Goal: Transaction & Acquisition: Book appointment/travel/reservation

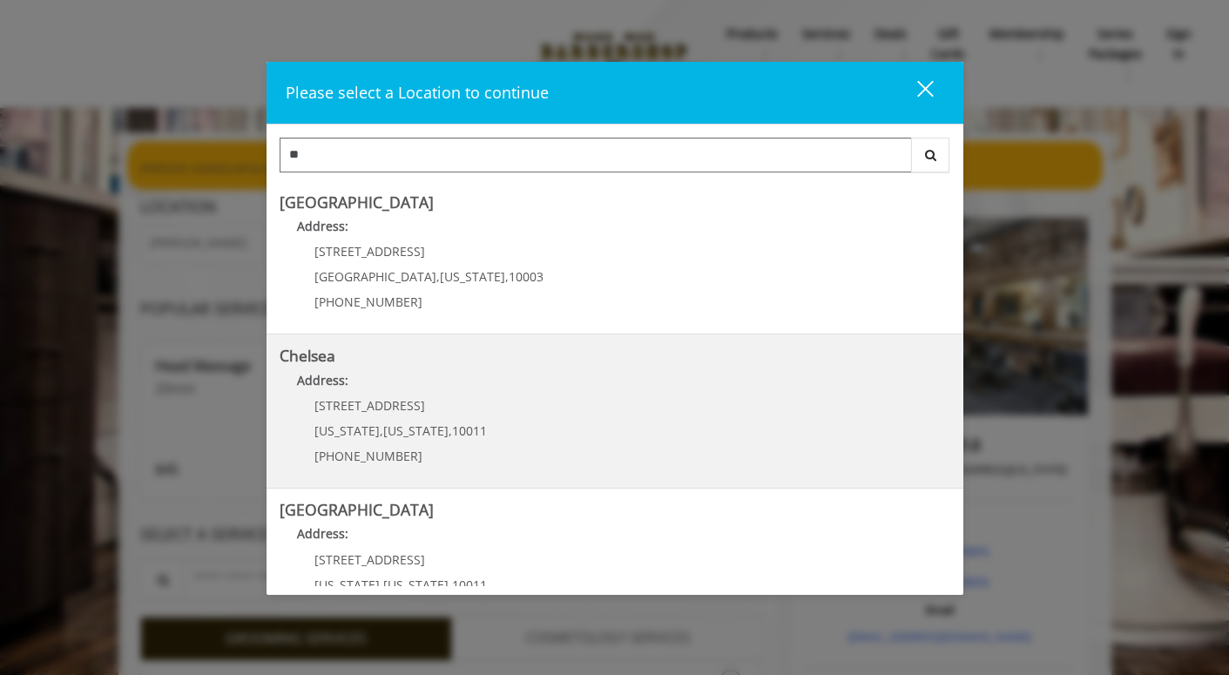
type input "***"
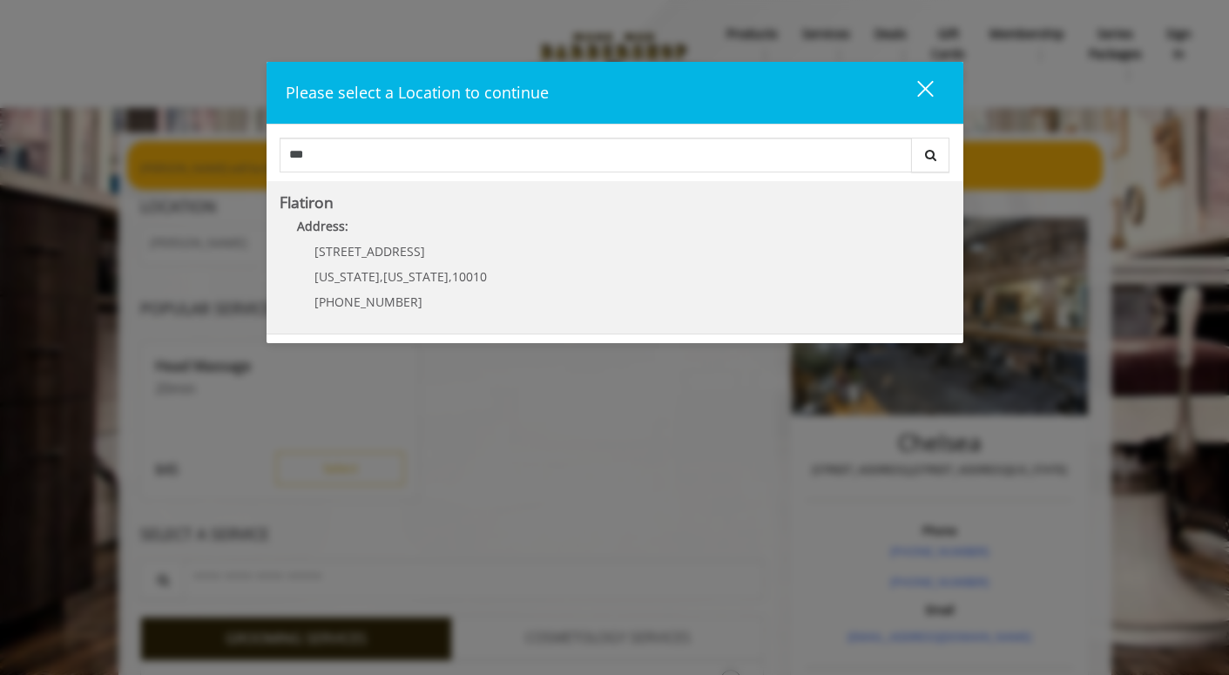
click at [666, 273] on "Flatiron Address: 10 E 23rd St New York , New York , 10010 (917) 475-1765" at bounding box center [615, 257] width 671 height 127
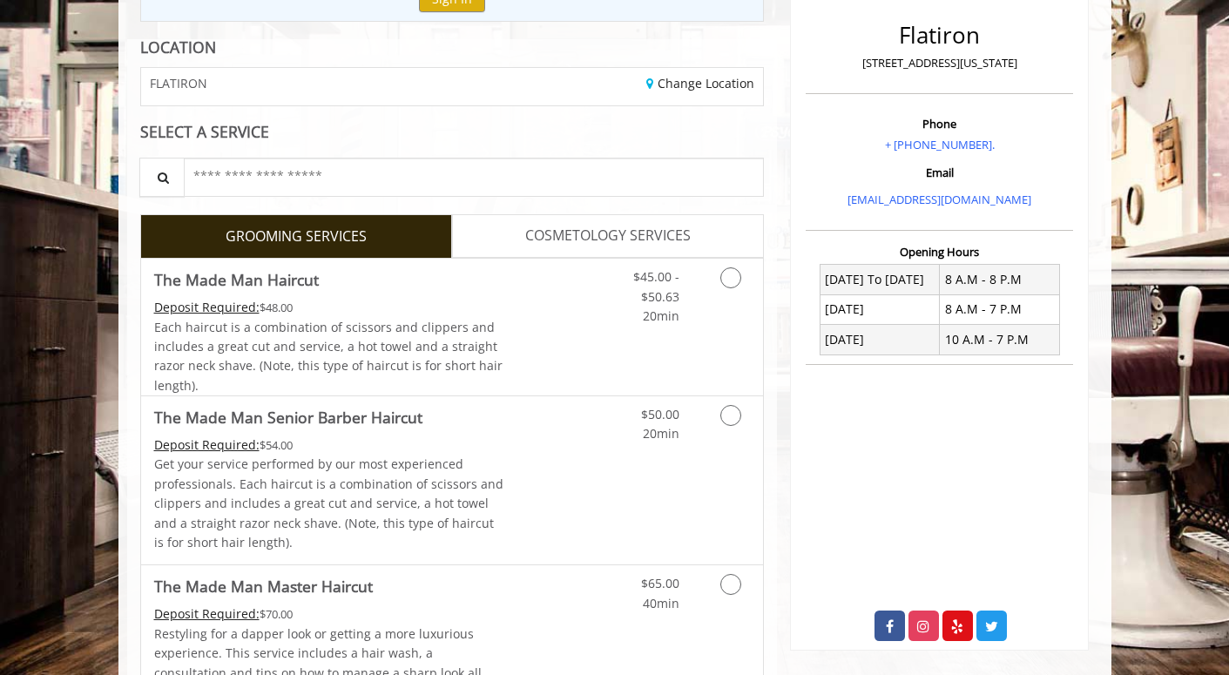
scroll to position [226, 0]
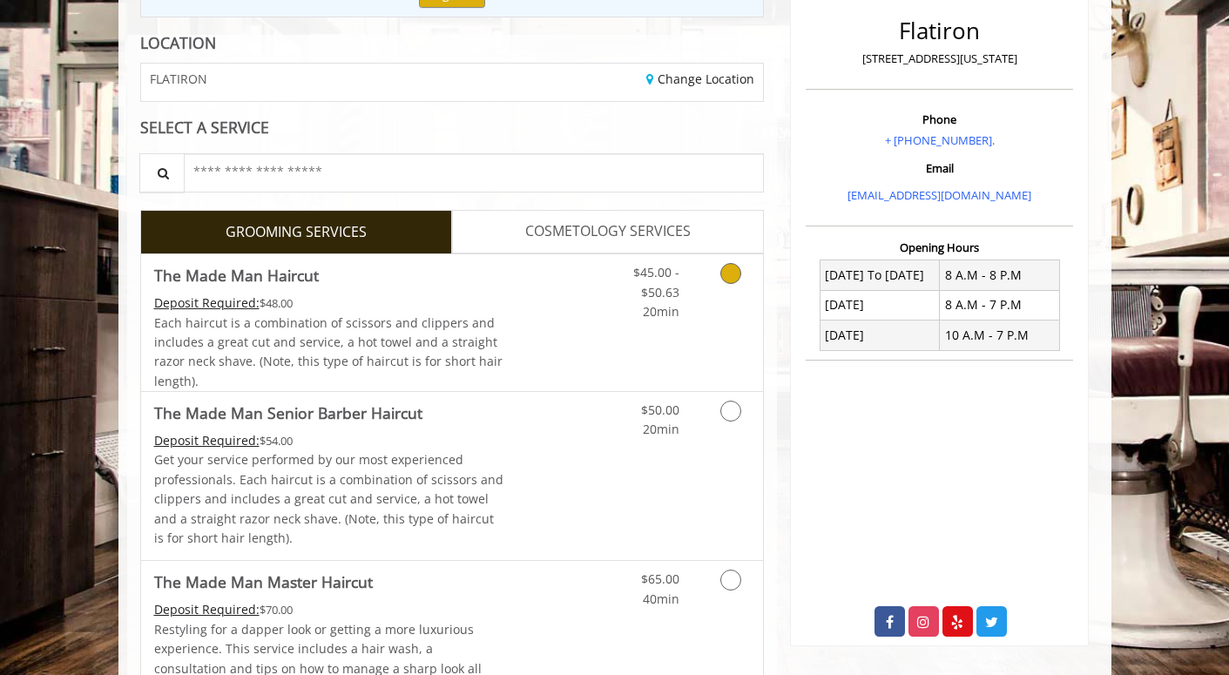
click at [734, 275] on icon "Grooming services" at bounding box center [730, 273] width 21 height 21
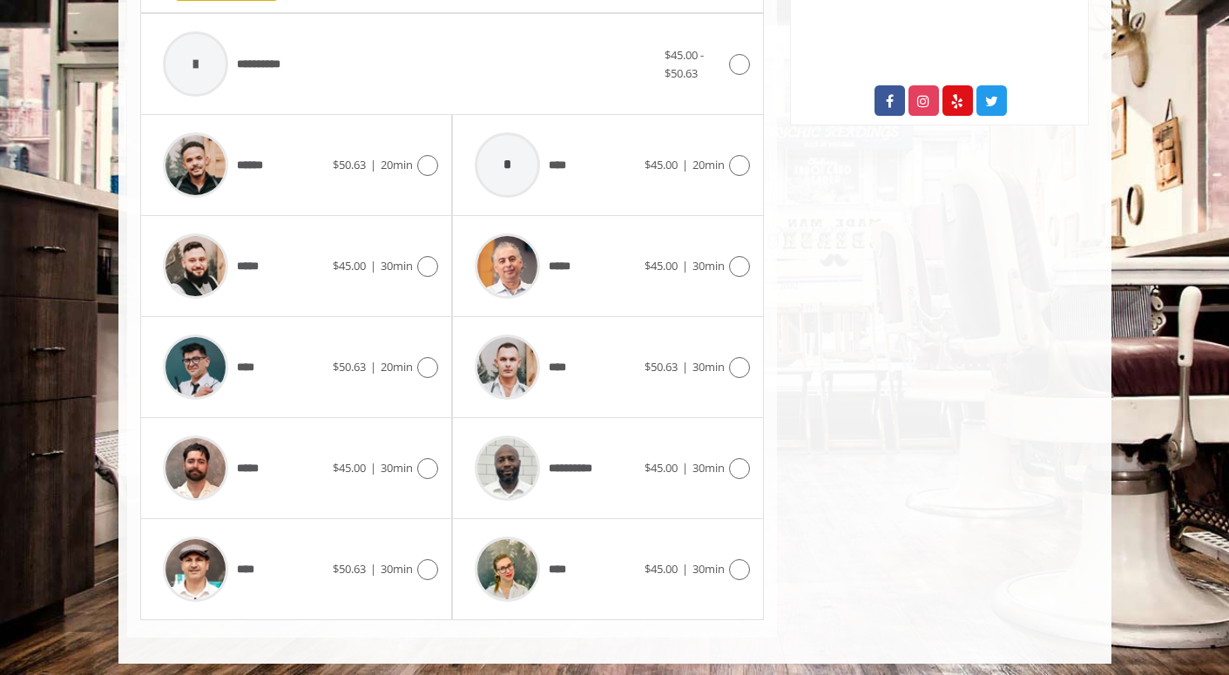
scroll to position [745, 0]
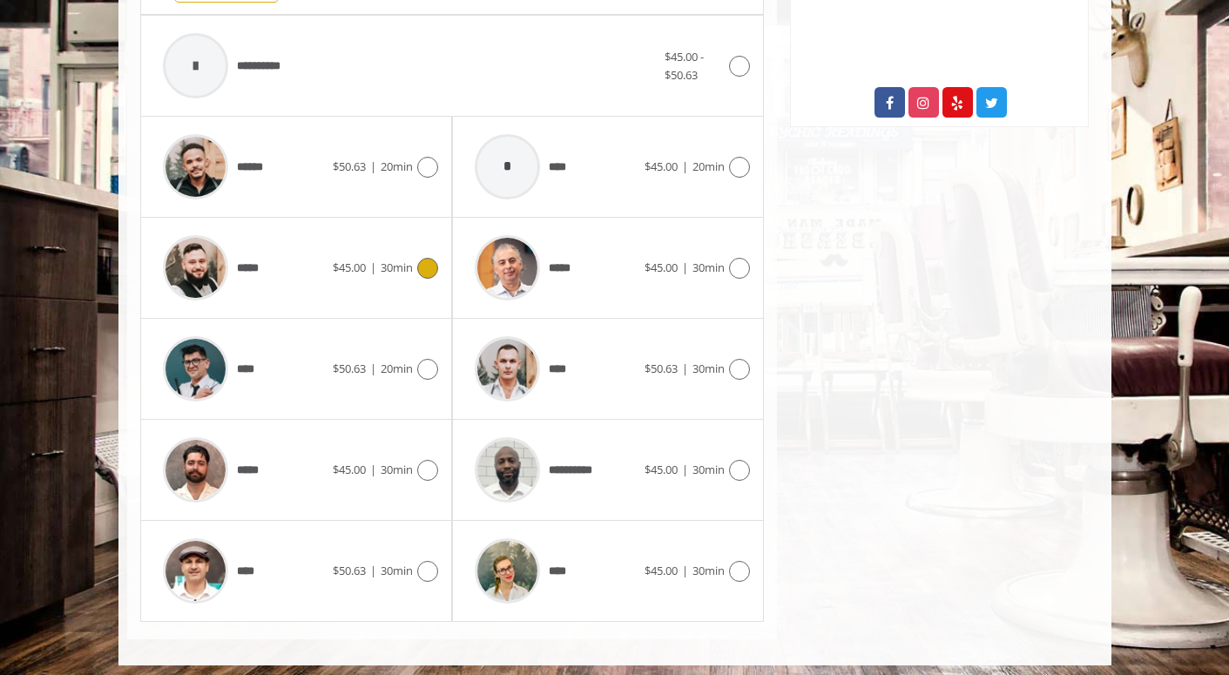
click at [431, 260] on icon at bounding box center [427, 268] width 21 height 21
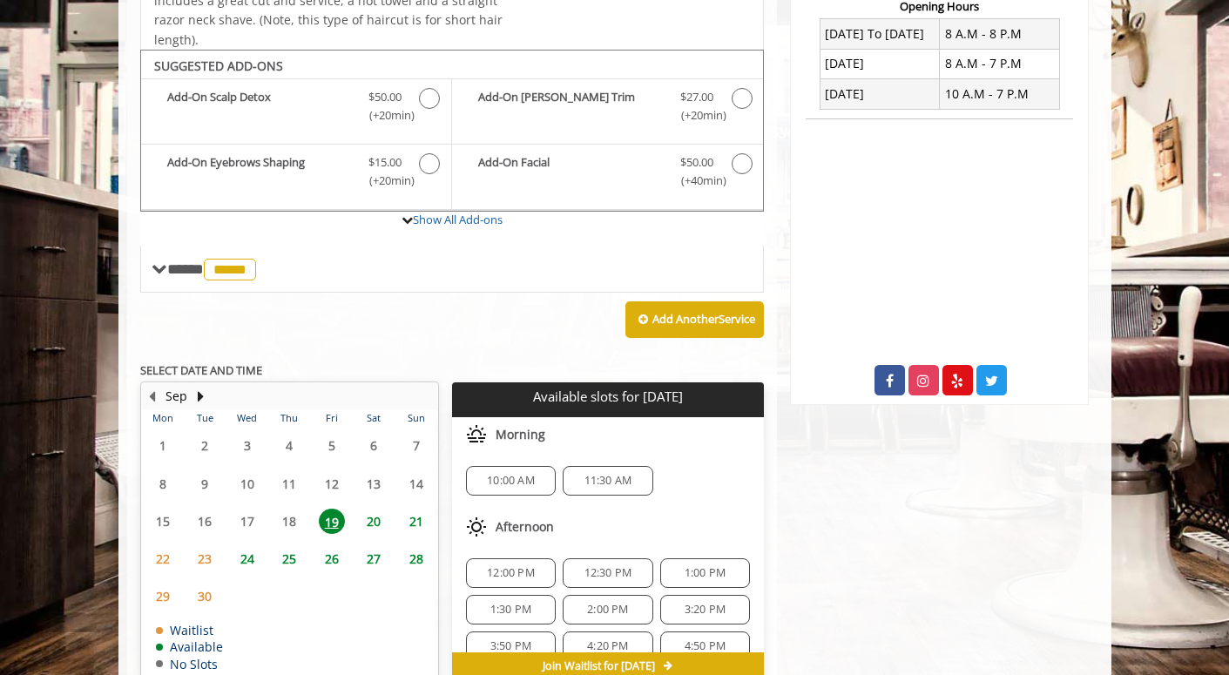
scroll to position [513, 0]
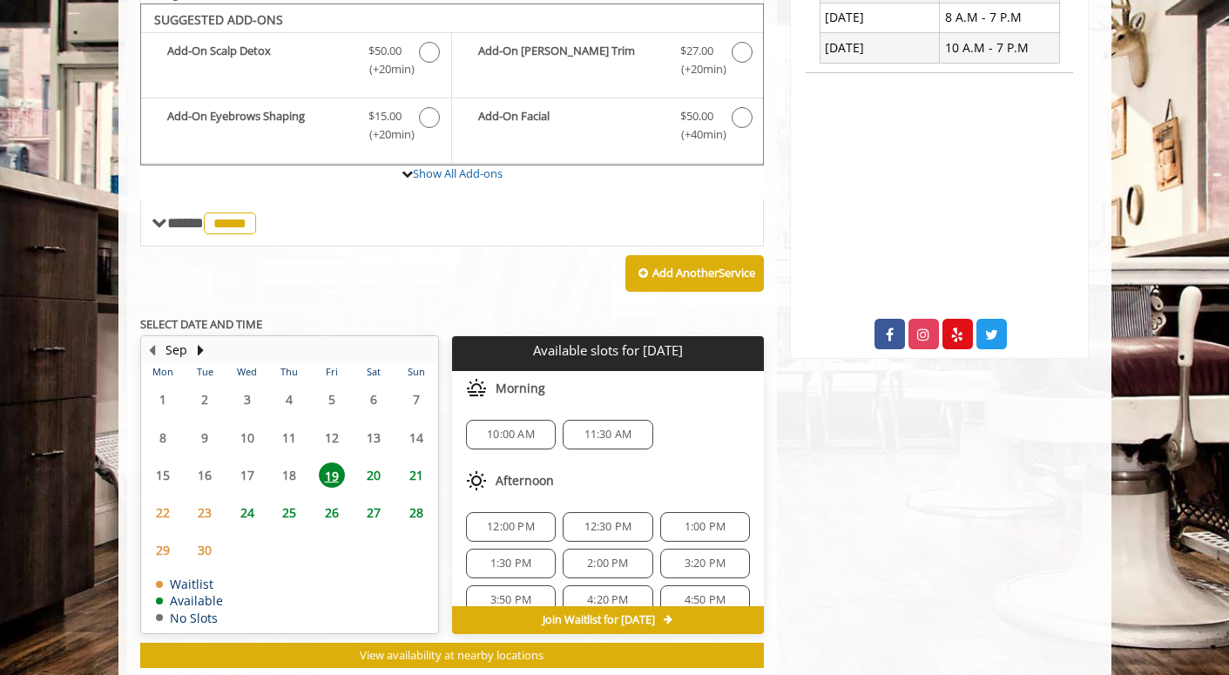
click at [505, 429] on span "10:00 AM" at bounding box center [511, 435] width 48 height 14
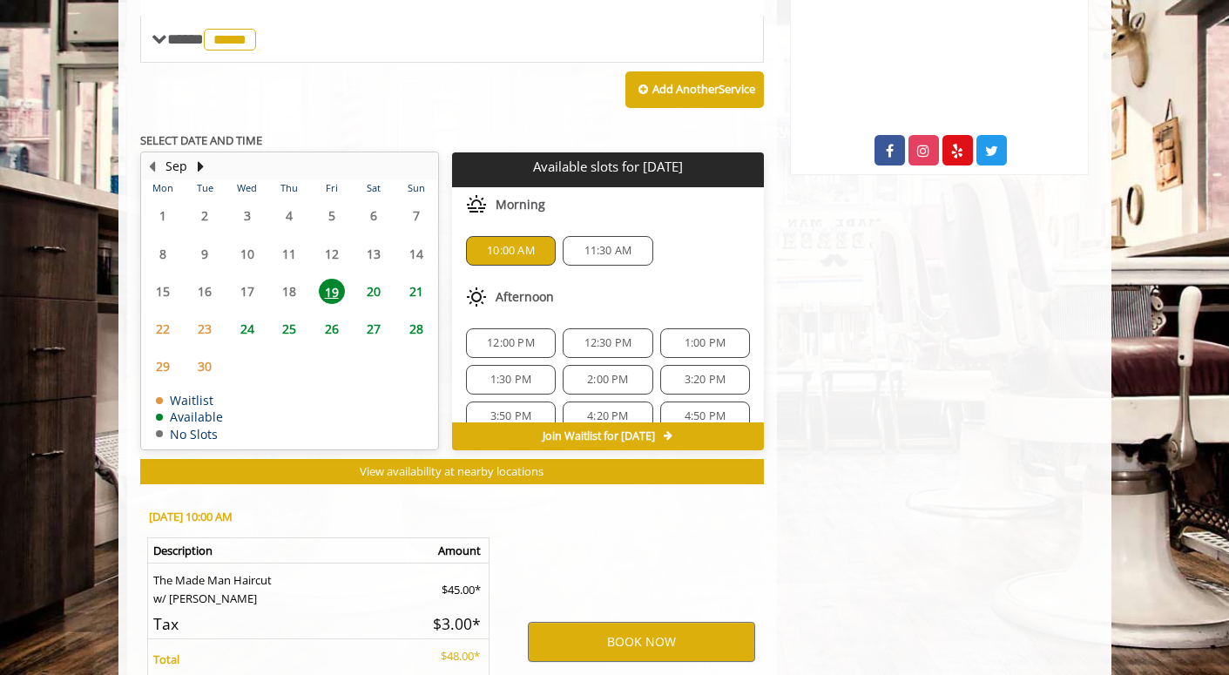
scroll to position [859, 0]
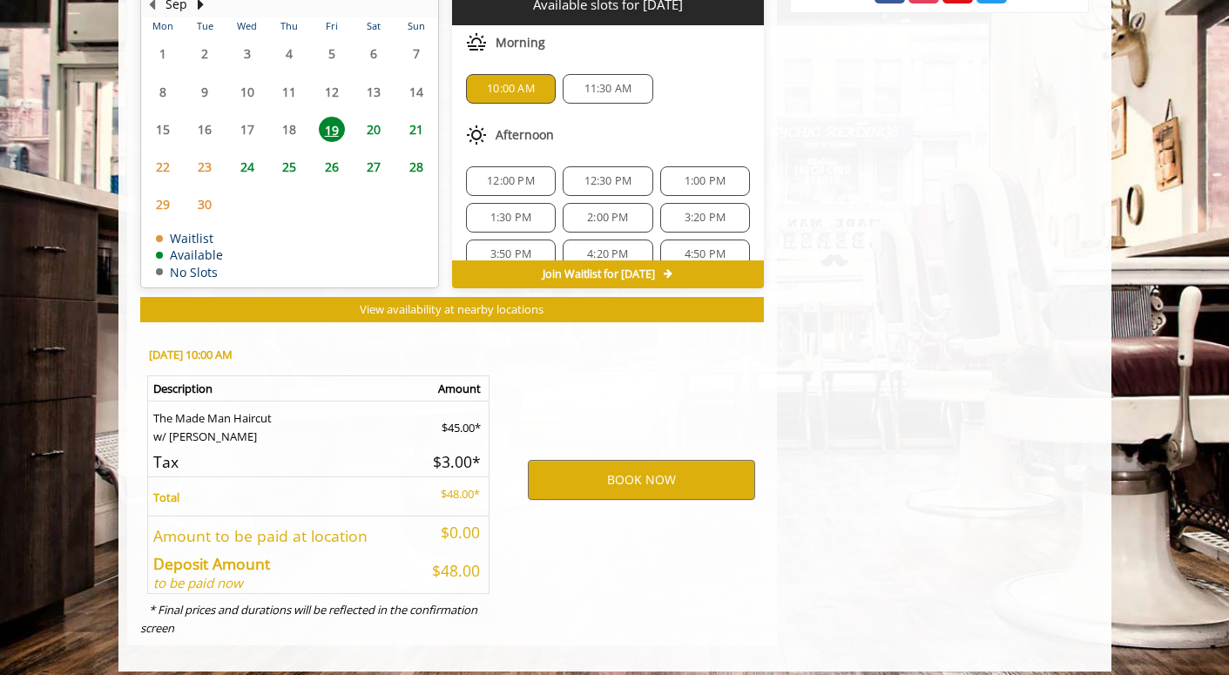
click at [605, 82] on span "11:30 AM" at bounding box center [608, 89] width 48 height 14
click at [541, 82] on span "10:00 AM" at bounding box center [511, 89] width 74 height 14
click at [648, 470] on button "BOOK NOW" at bounding box center [641, 480] width 227 height 40
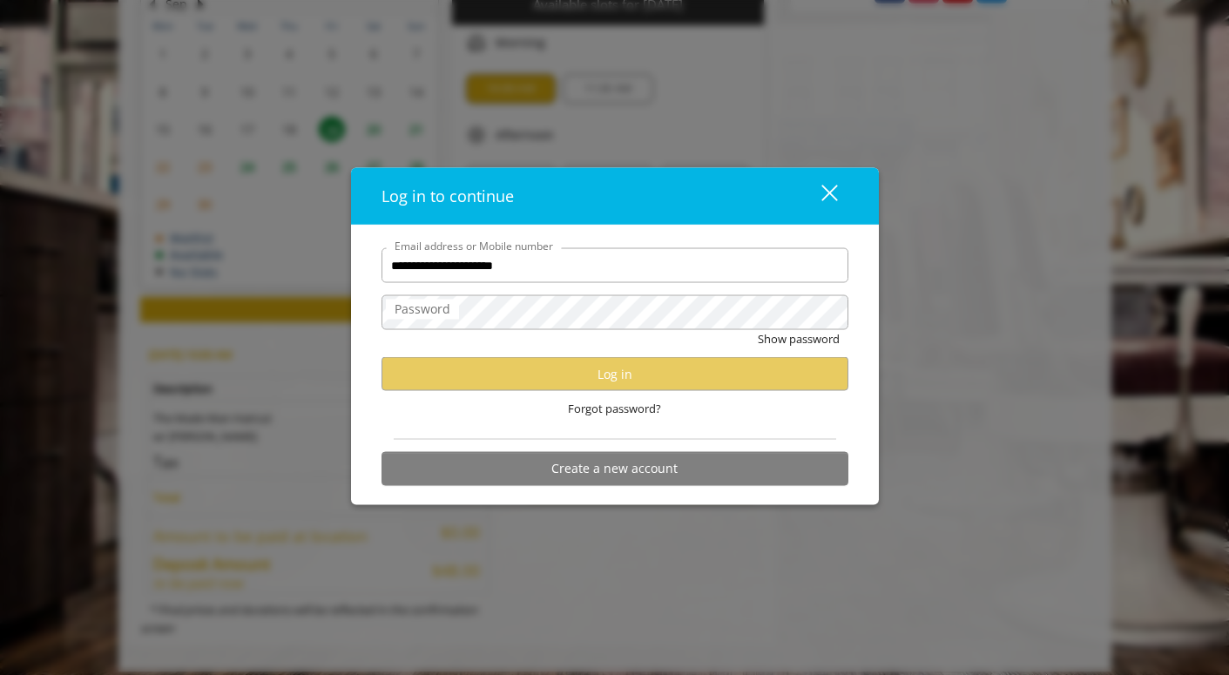
type input "**********"
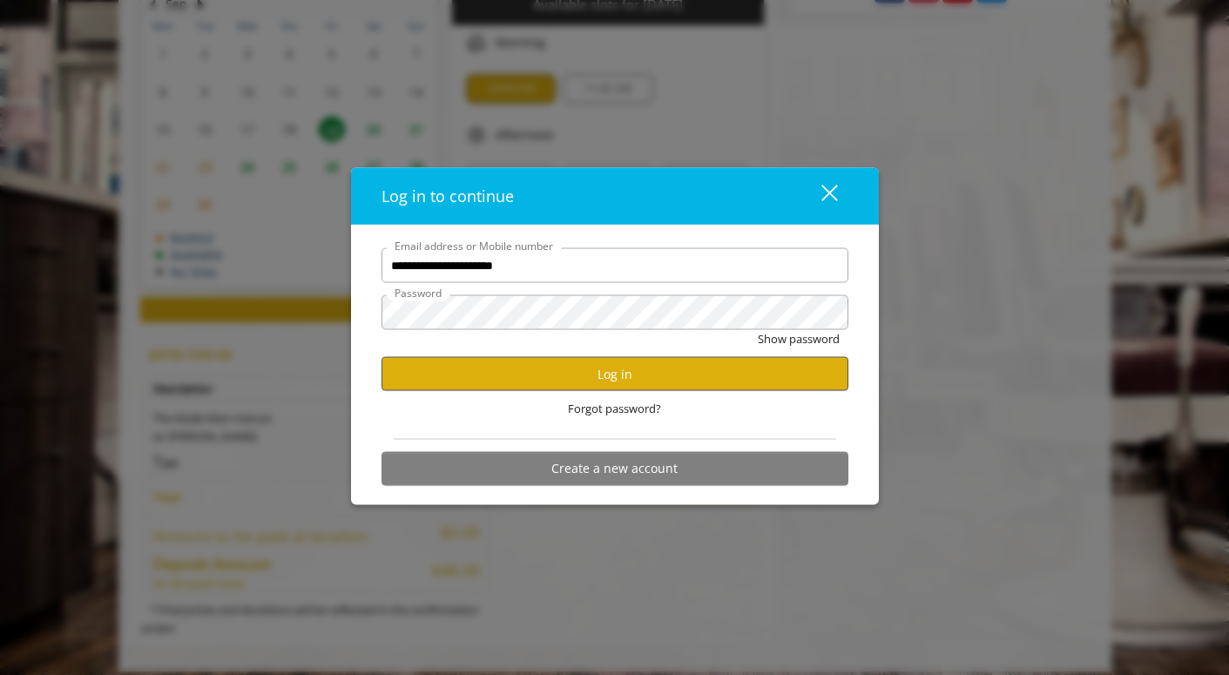
click at [640, 373] on button "Log in" at bounding box center [614, 374] width 467 height 34
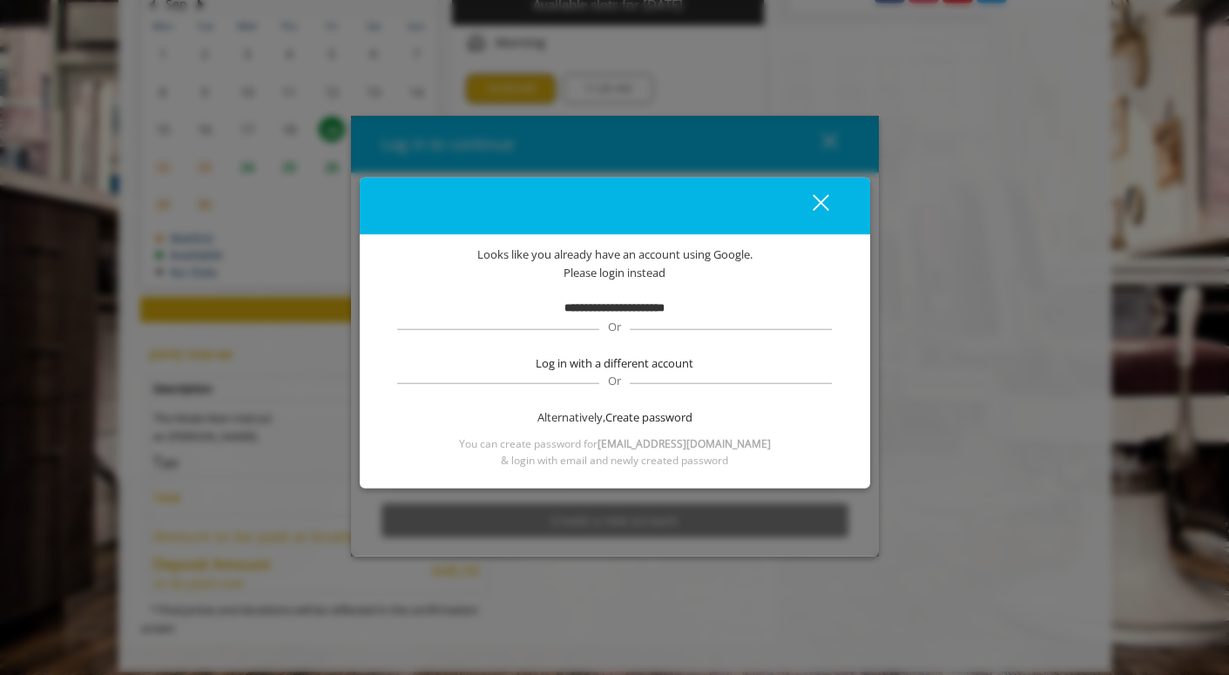
click at [820, 201] on div "close" at bounding box center [810, 205] width 35 height 26
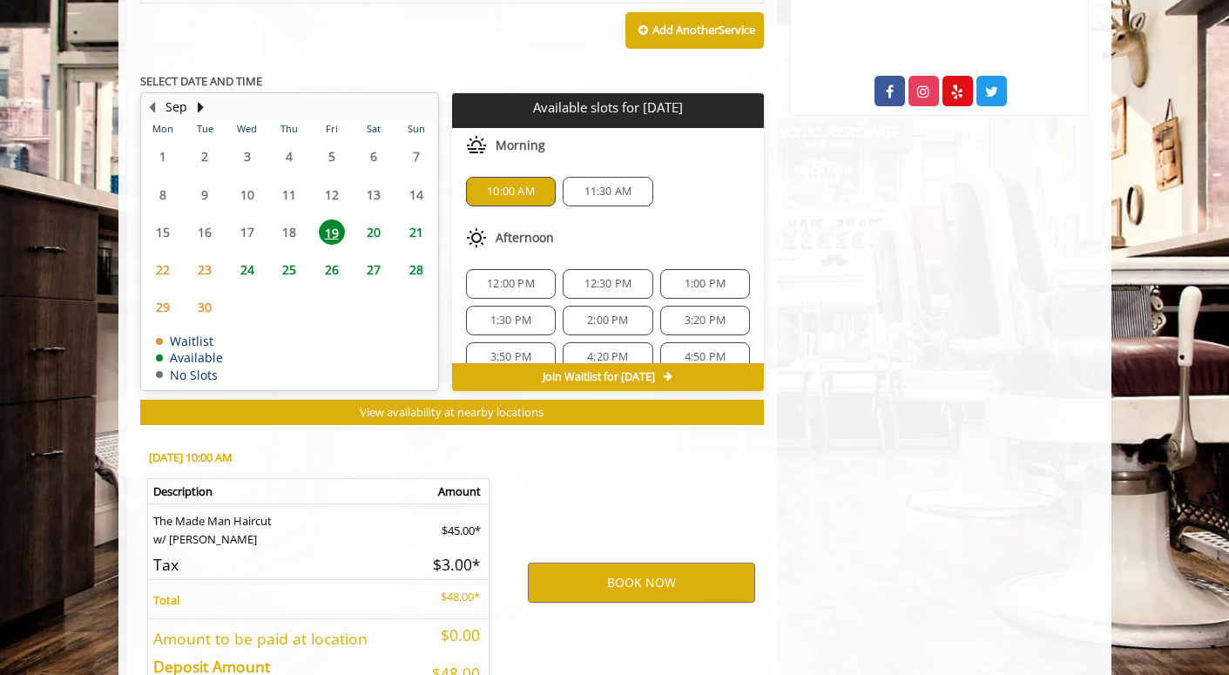
scroll to position [751, 0]
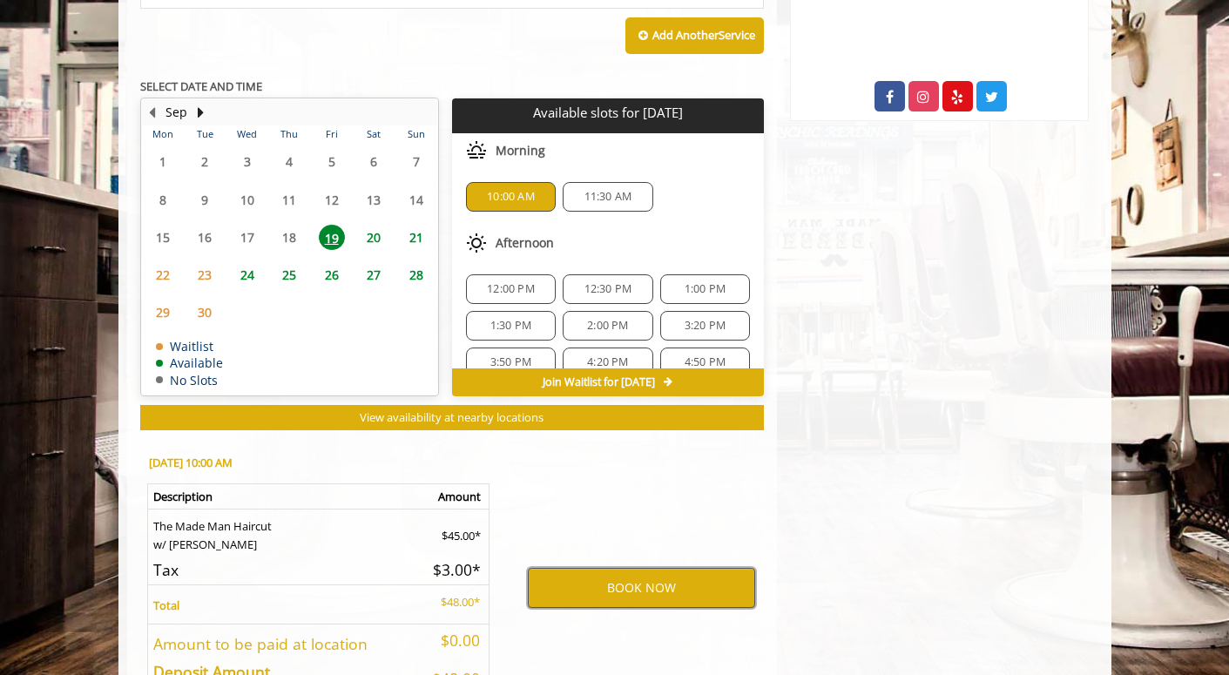
click at [625, 589] on button "BOOK NOW" at bounding box center [641, 588] width 227 height 40
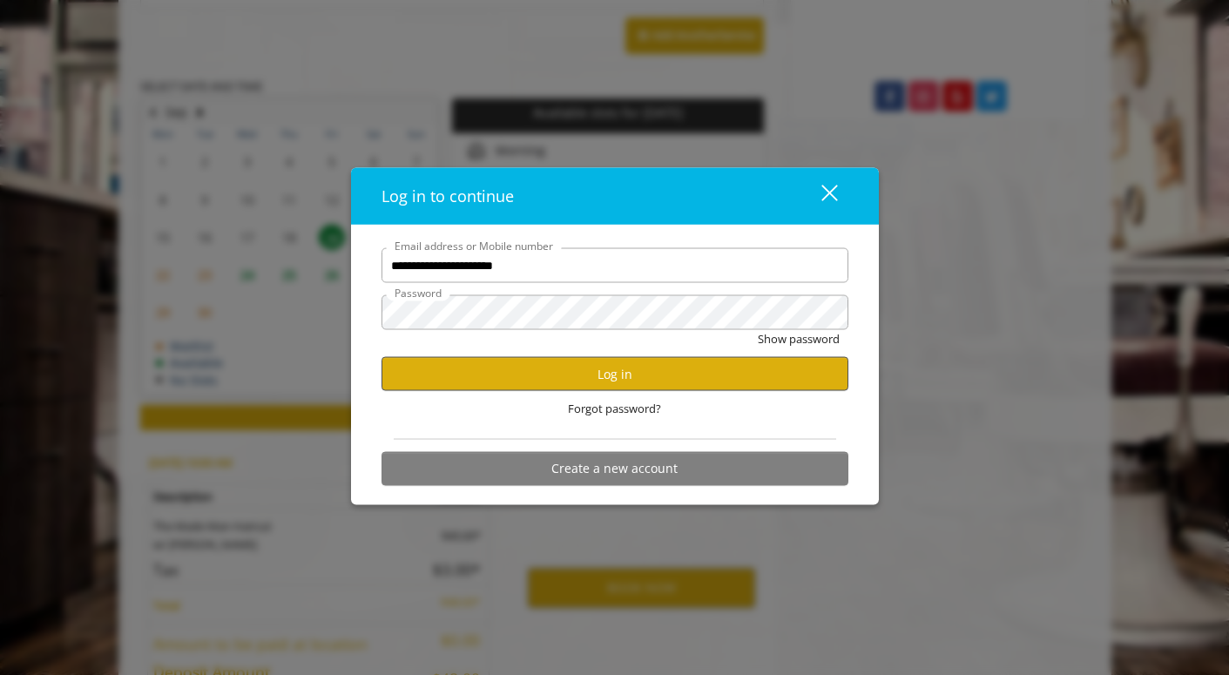
click at [644, 381] on button "Log in" at bounding box center [614, 374] width 467 height 34
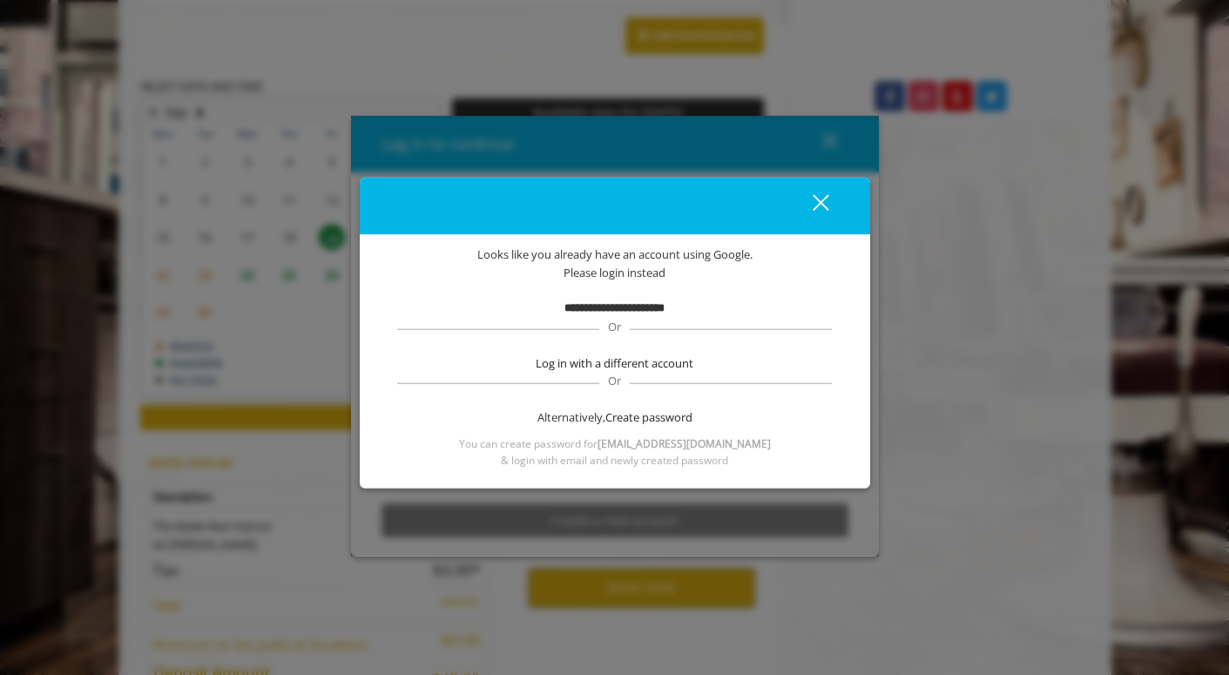
click at [640, 312] on b "**********" at bounding box center [614, 307] width 100 height 11
click at [821, 202] on div "close" at bounding box center [810, 205] width 35 height 26
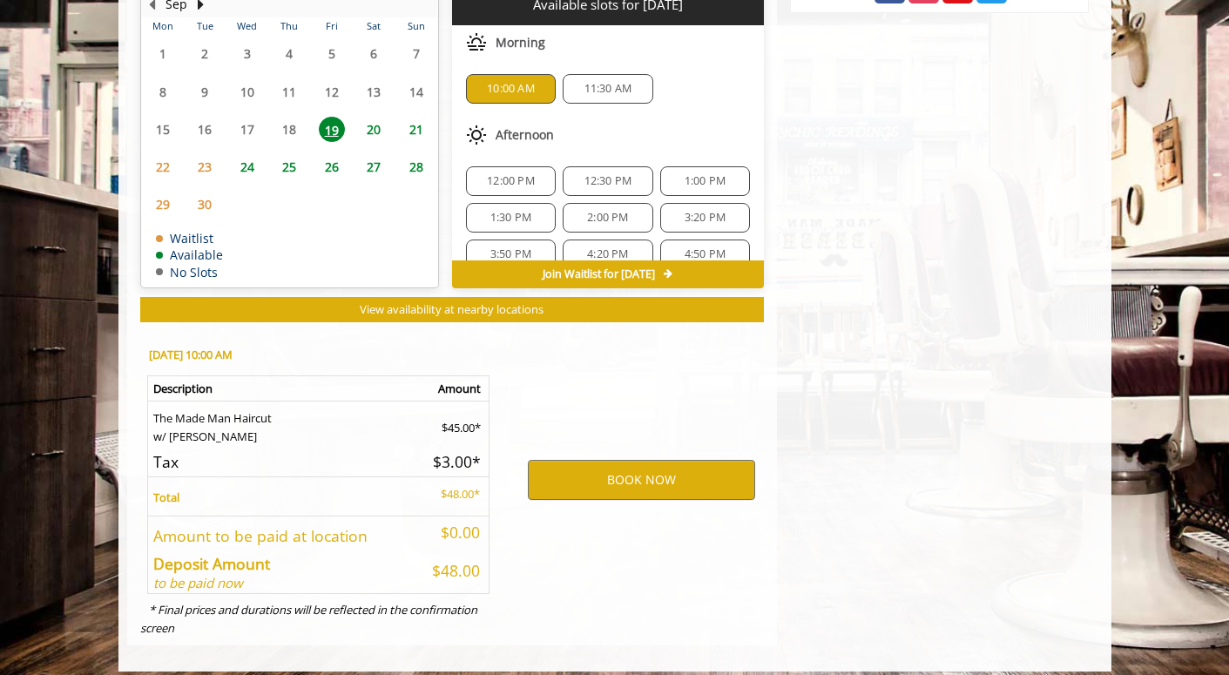
scroll to position [0, 0]
click at [611, 470] on button "BOOK NOW" at bounding box center [641, 480] width 227 height 40
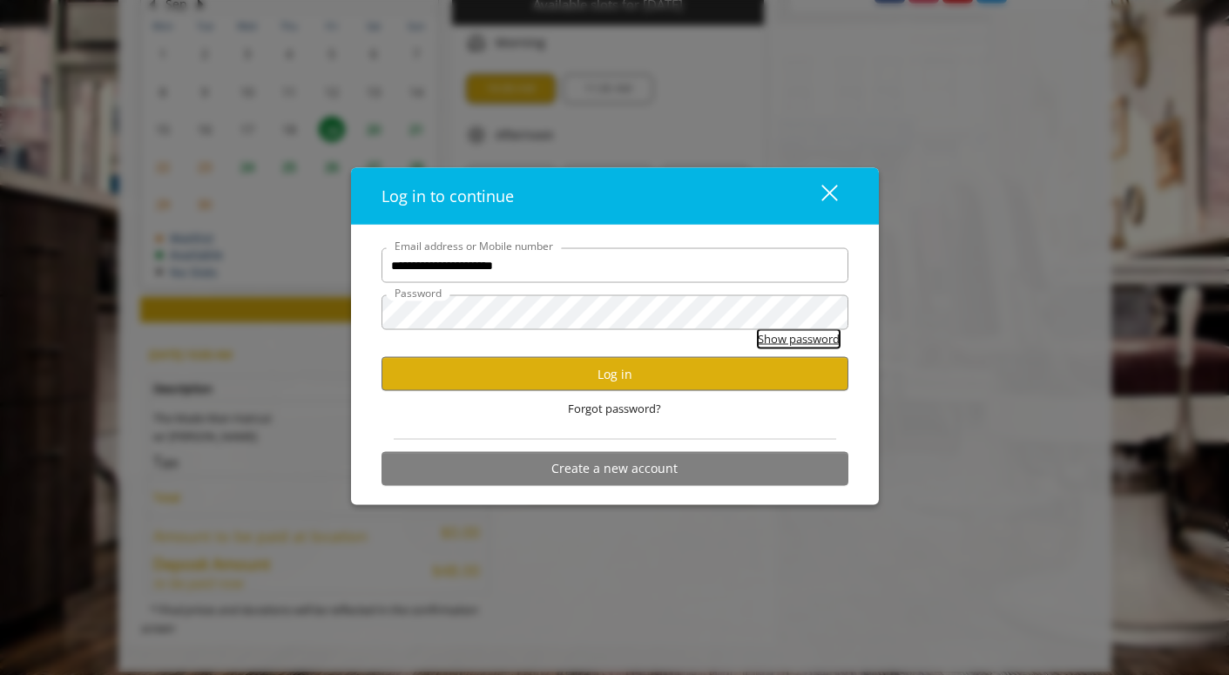
click at [783, 335] on button "Show password" at bounding box center [799, 339] width 82 height 18
click at [826, 184] on div "close" at bounding box center [818, 196] width 35 height 26
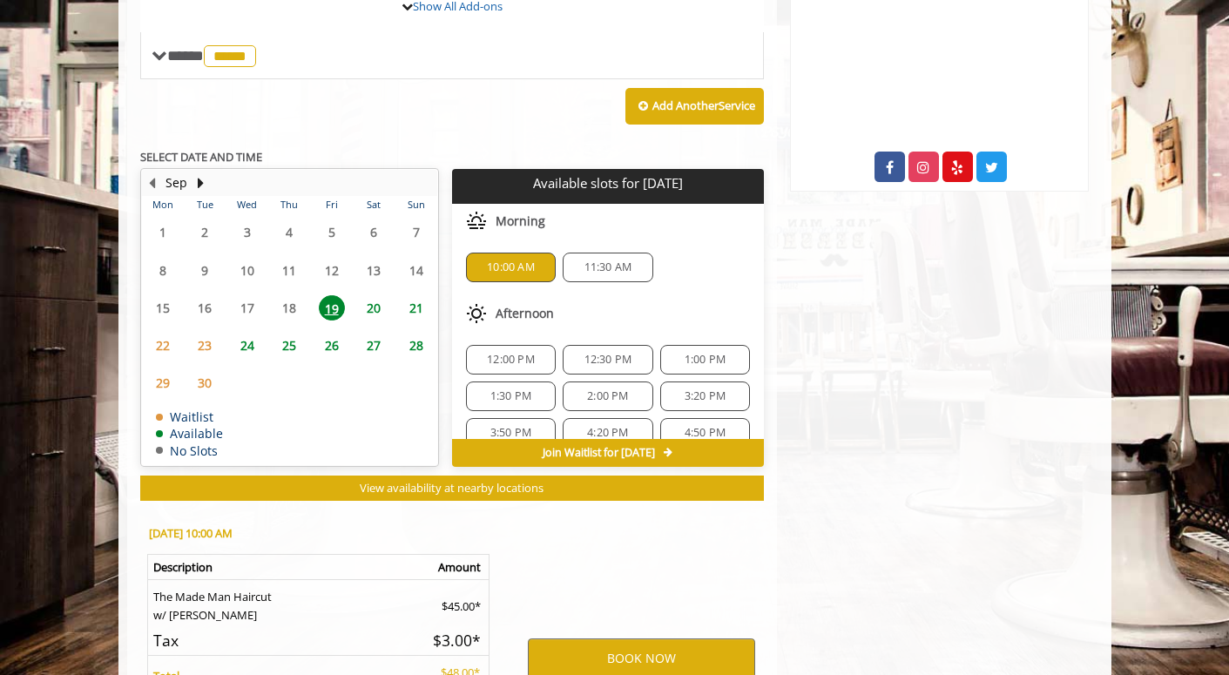
click at [622, 268] on div "11:30 AM" at bounding box center [608, 268] width 90 height 30
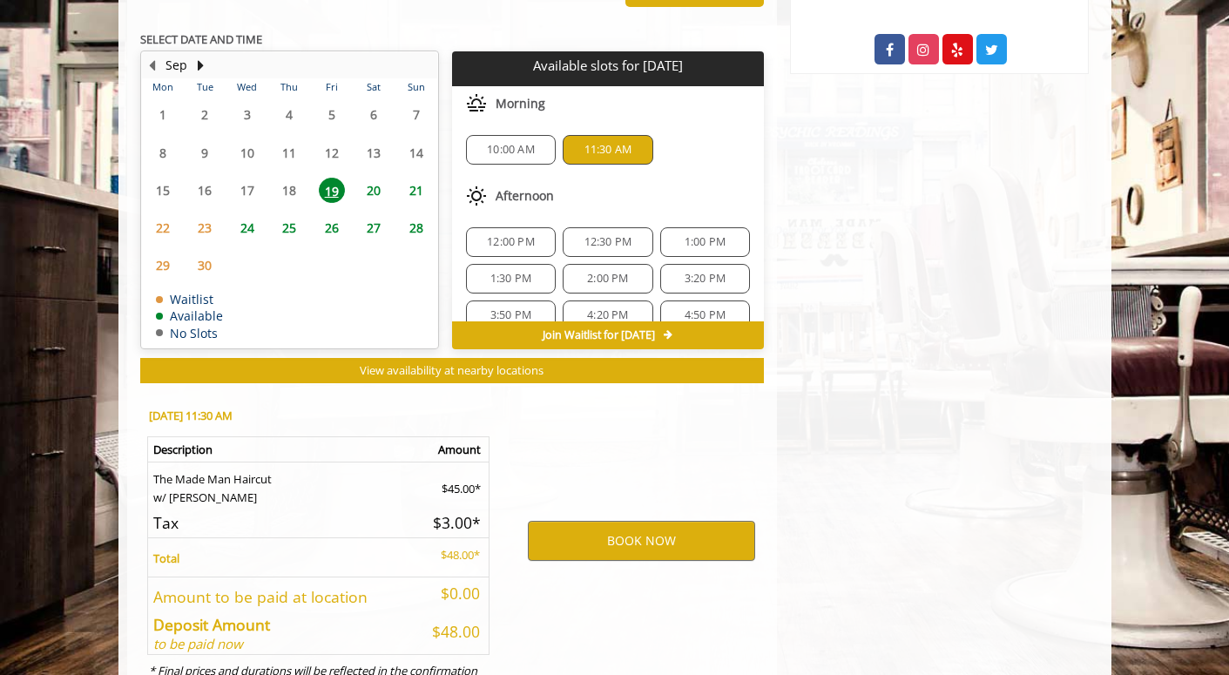
scroll to position [859, 0]
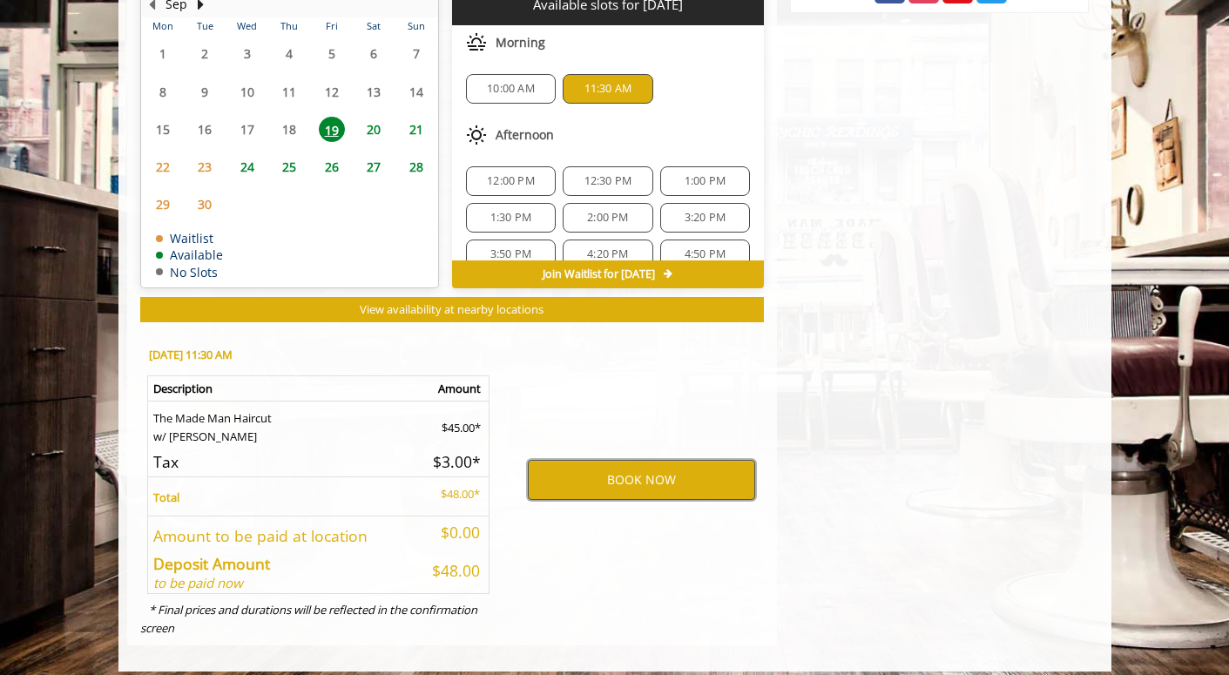
click at [629, 467] on button "BOOK NOW" at bounding box center [641, 480] width 227 height 40
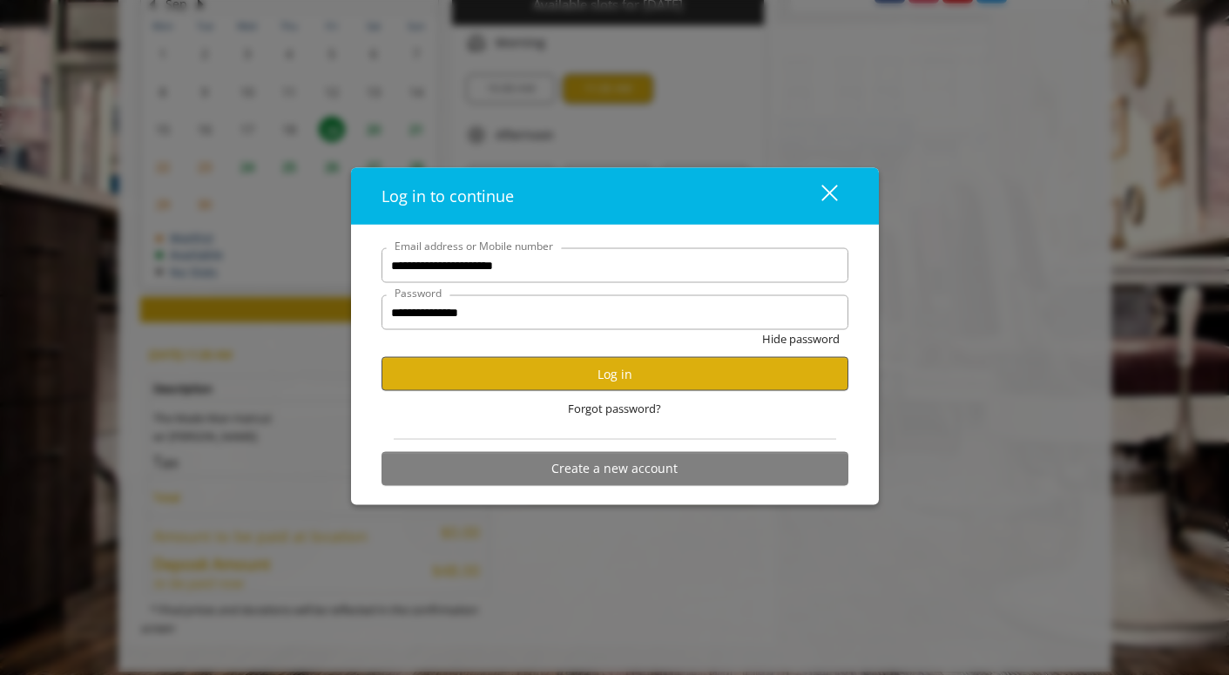
click at [671, 377] on button "Log in" at bounding box center [614, 374] width 467 height 34
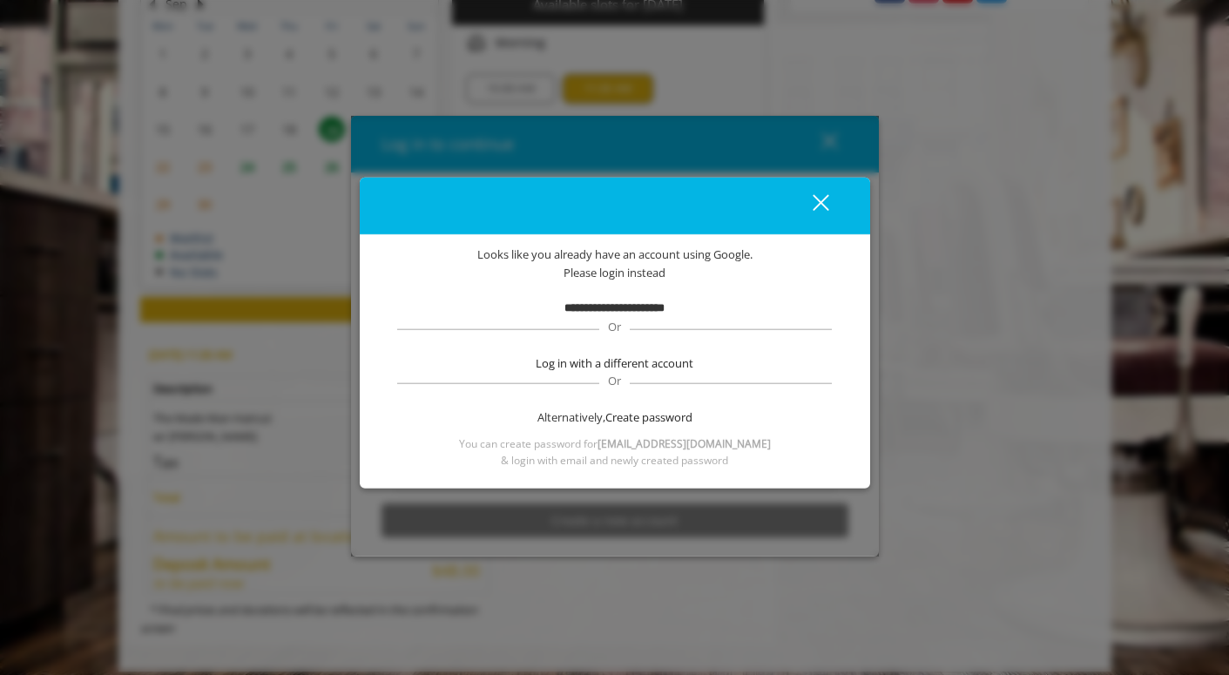
click at [829, 208] on button "close" at bounding box center [809, 206] width 59 height 36
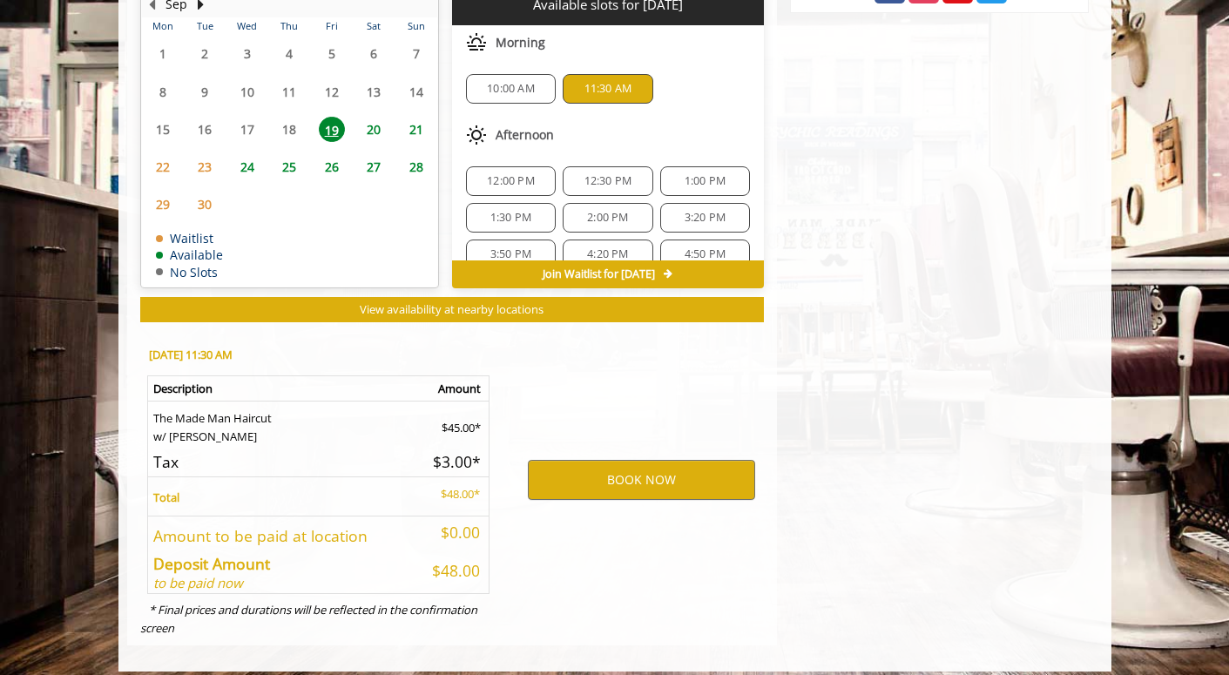
click at [698, 361] on div "BOOK NOW" at bounding box center [641, 479] width 271 height 297
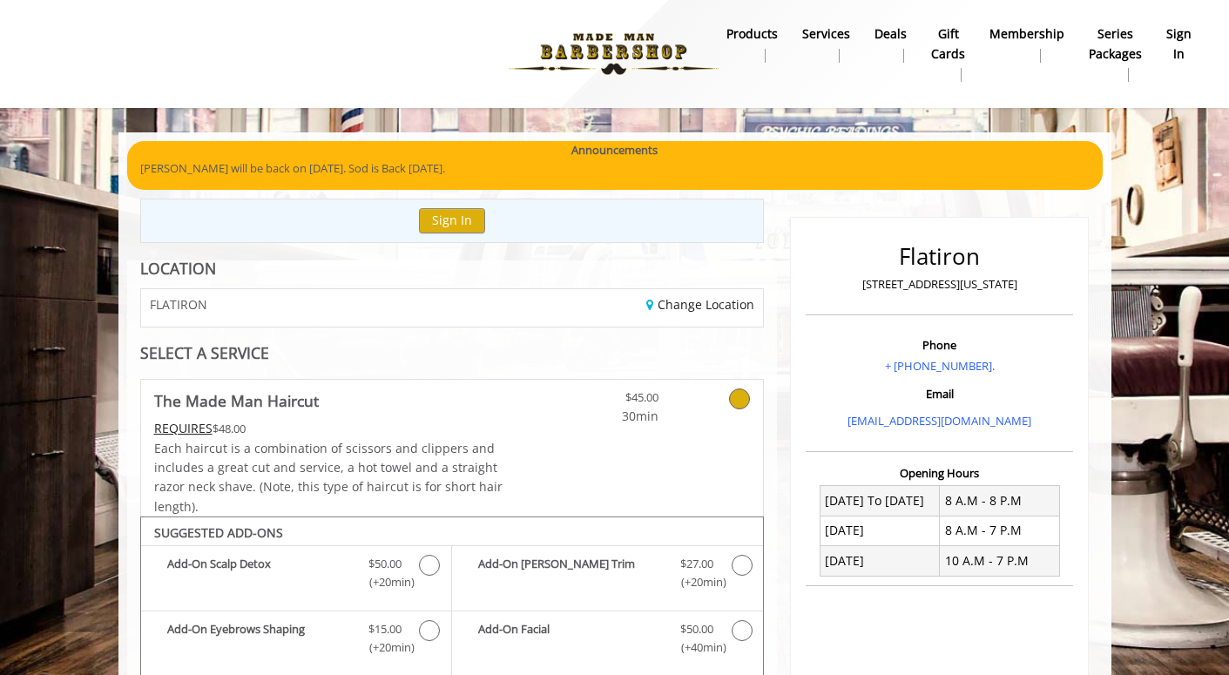
scroll to position [0, 0]
click at [1185, 47] on b "sign in" at bounding box center [1178, 43] width 25 height 39
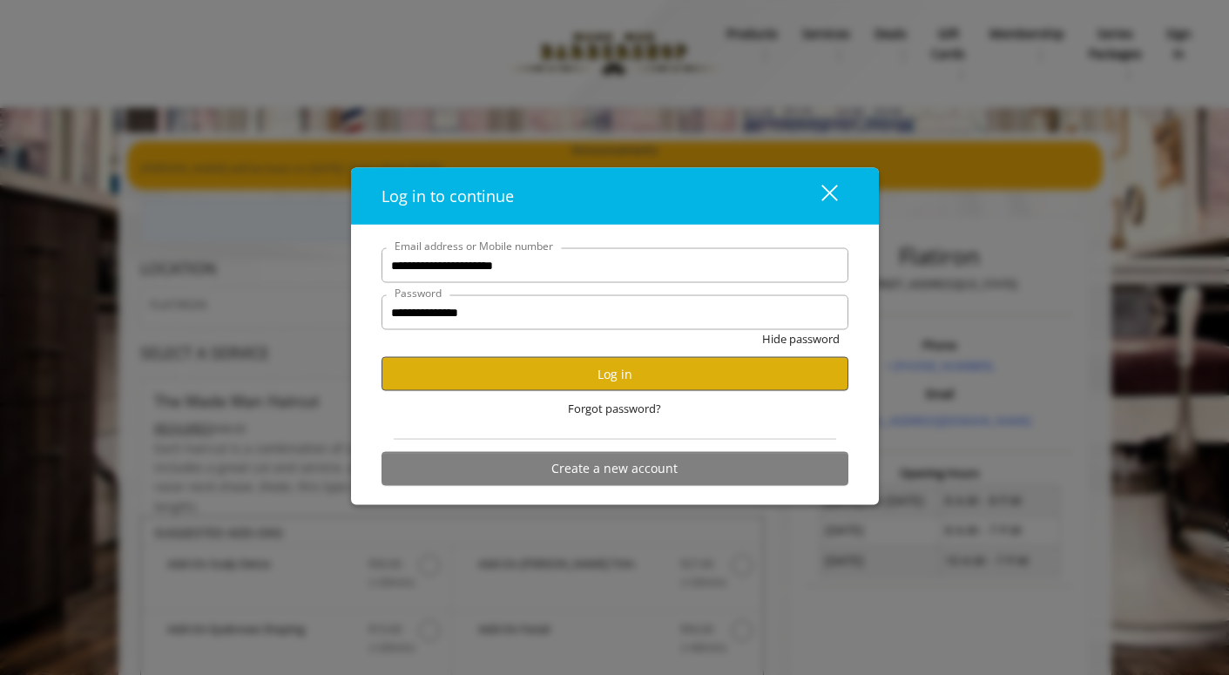
click at [623, 379] on button "Log in" at bounding box center [614, 374] width 467 height 34
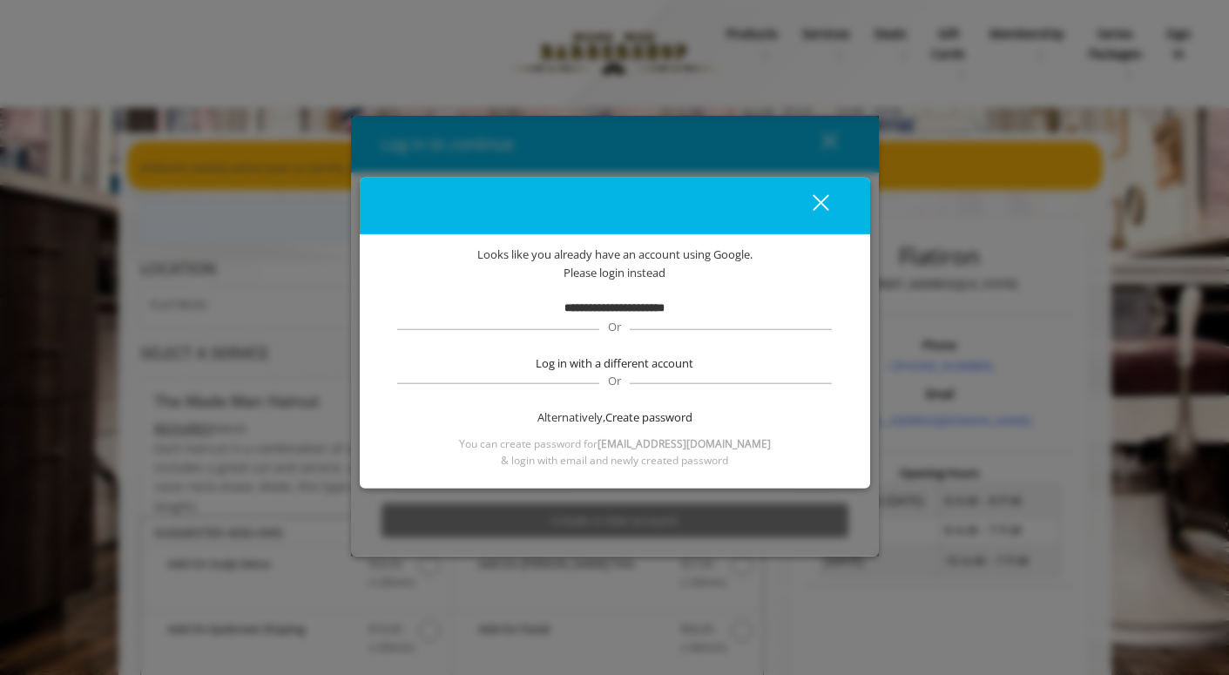
click at [640, 309] on b "**********" at bounding box center [614, 307] width 100 height 11
click at [820, 207] on div "close" at bounding box center [810, 205] width 35 height 26
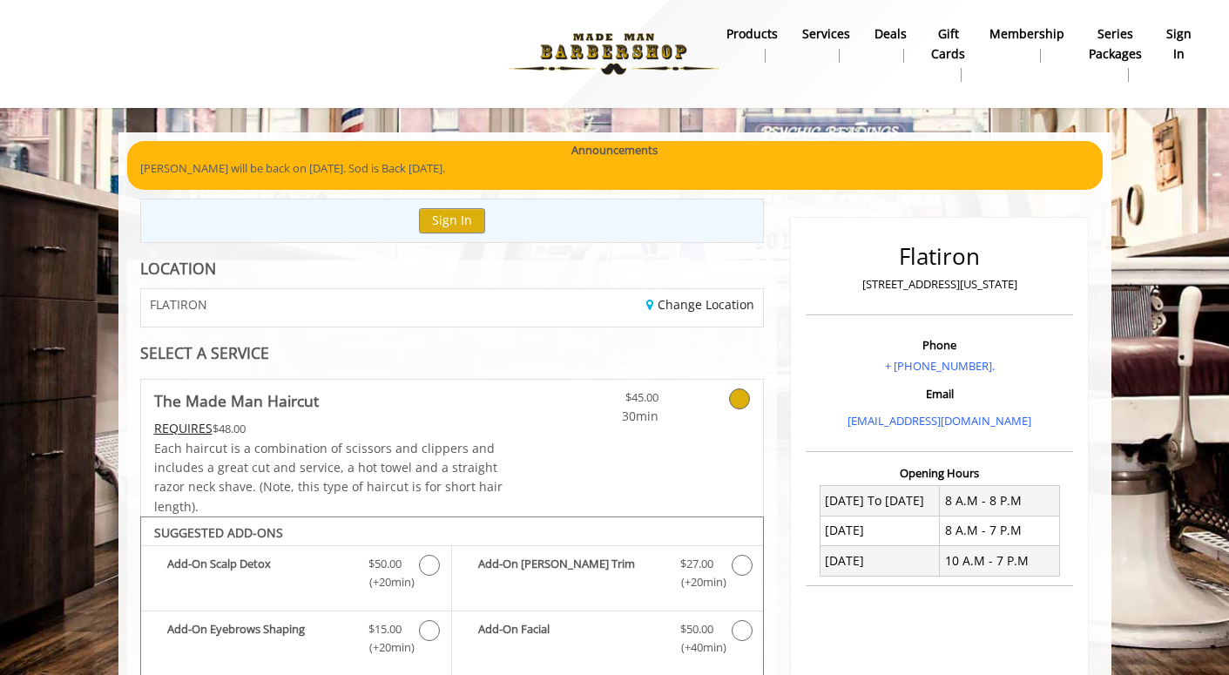
click at [452, 226] on button "Sign In" at bounding box center [452, 220] width 66 height 25
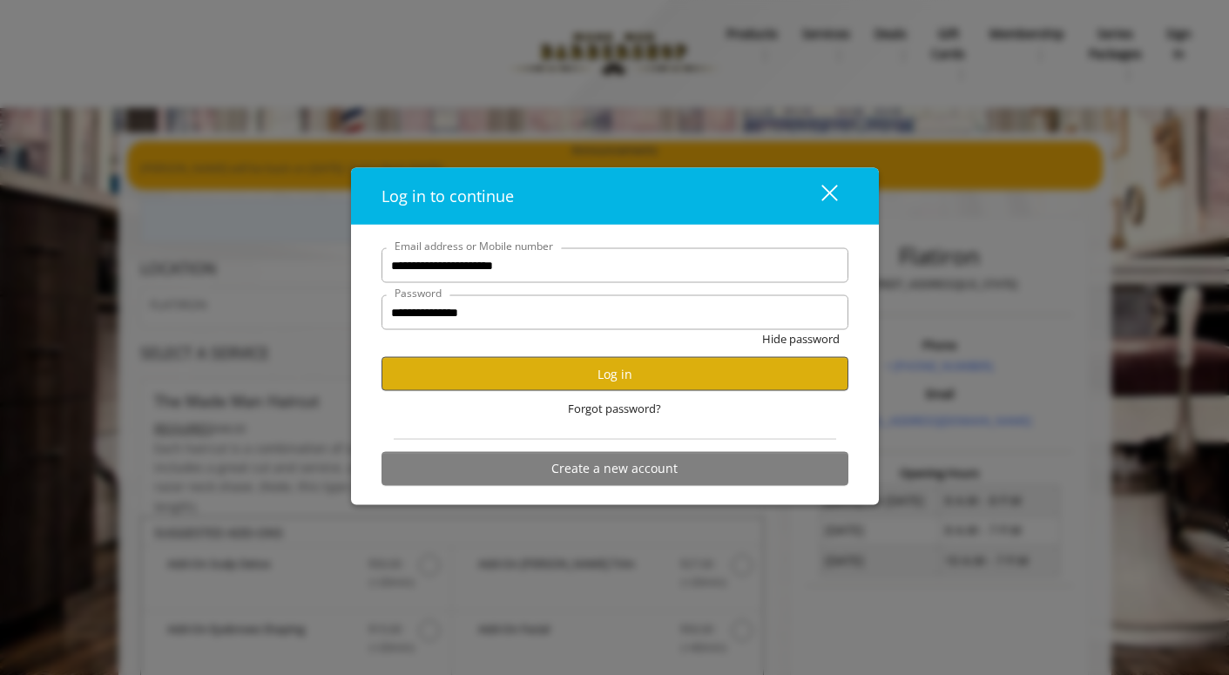
click at [629, 377] on button "Log in" at bounding box center [614, 374] width 467 height 34
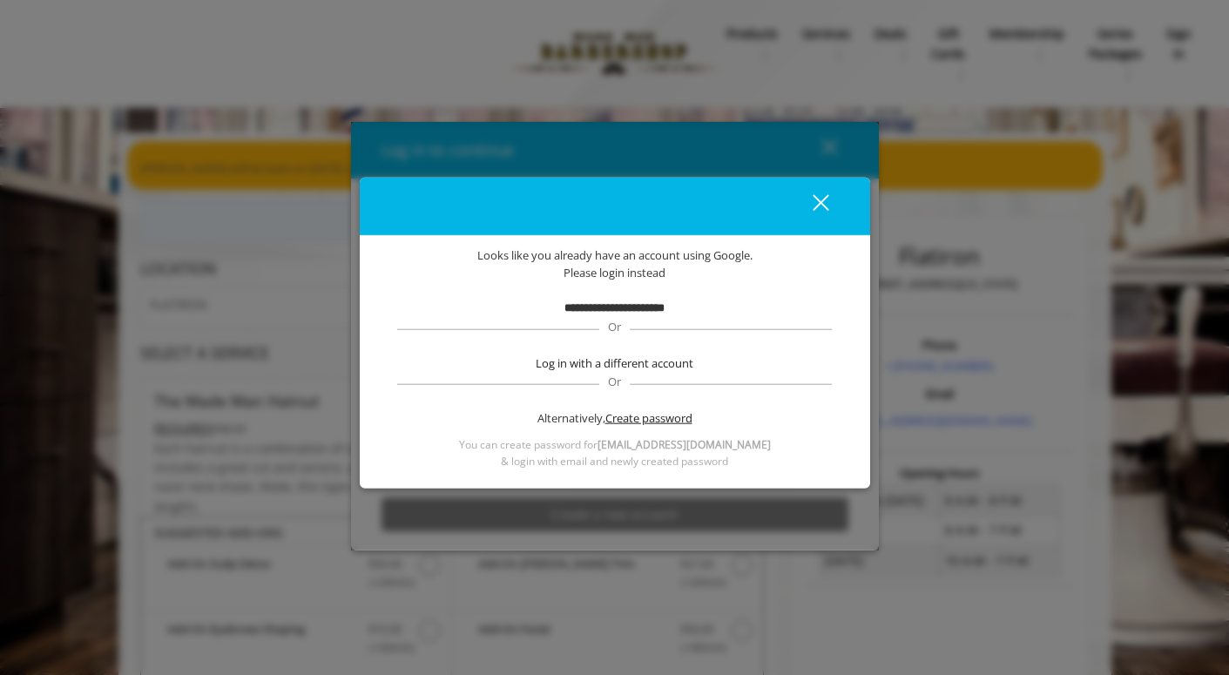
click at [629, 415] on span "Create password" at bounding box center [648, 417] width 87 height 18
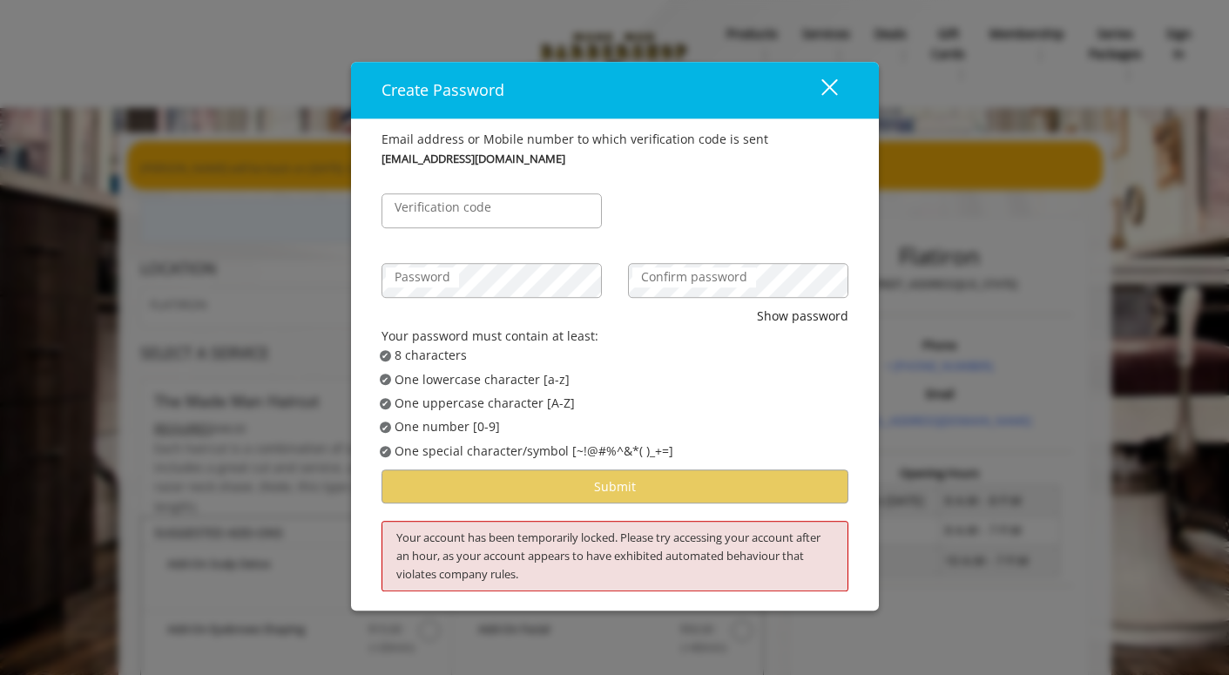
click at [496, 208] on label "Verification code" at bounding box center [443, 208] width 114 height 19
click at [496, 208] on input "Verification code" at bounding box center [491, 211] width 220 height 35
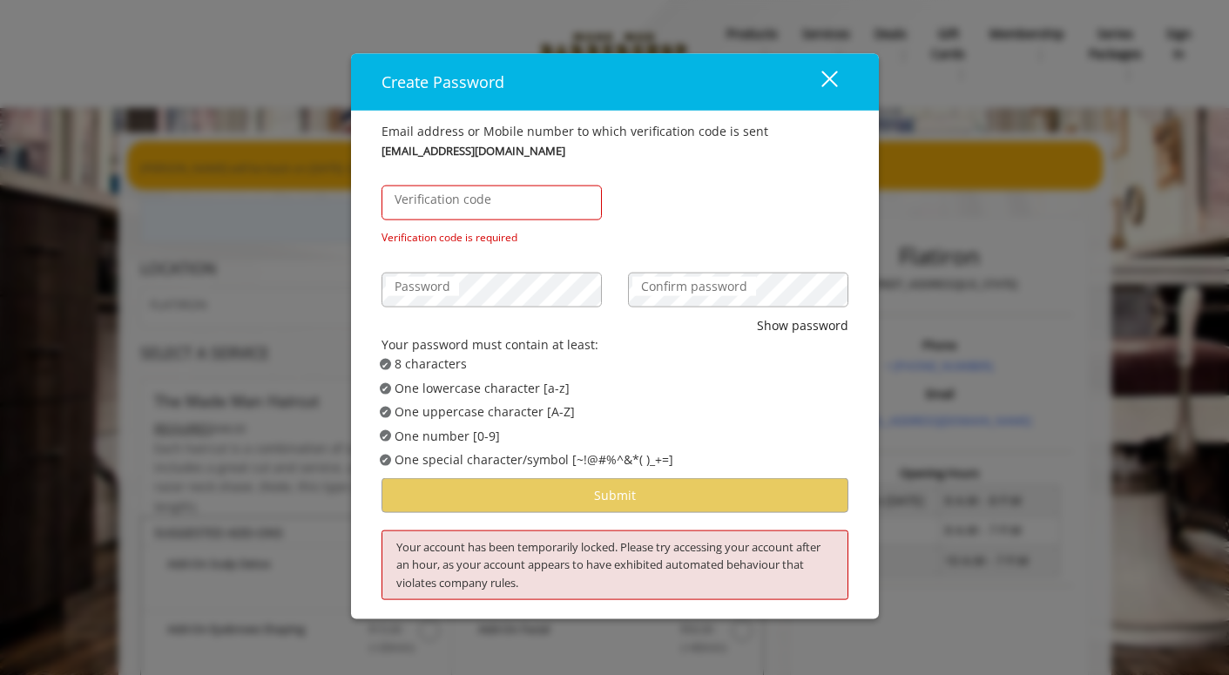
click at [815, 82] on div "close" at bounding box center [818, 82] width 35 height 26
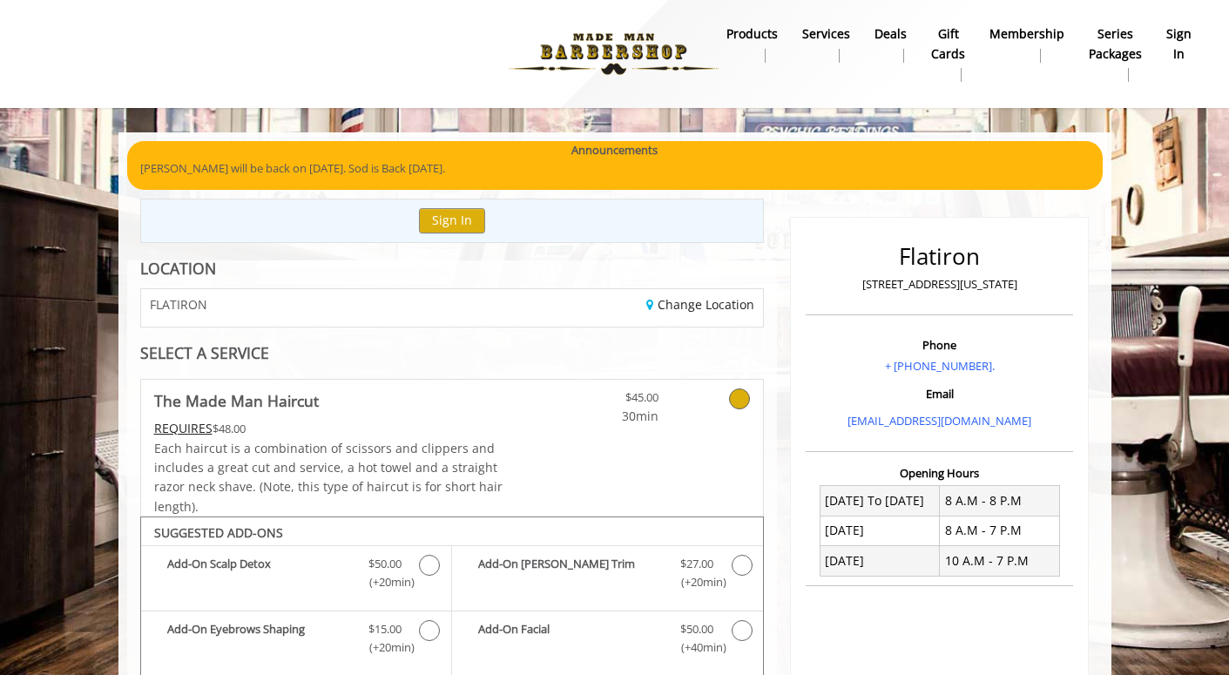
click at [718, 312] on div "Change Location" at bounding box center [614, 307] width 324 height 37
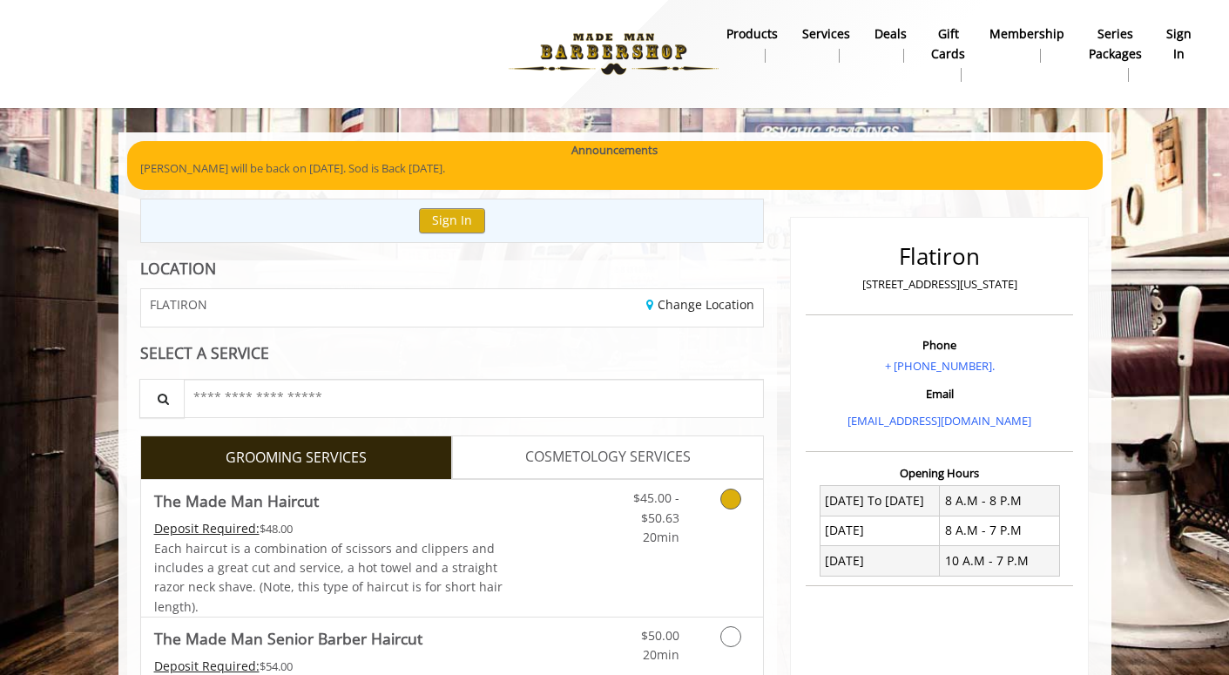
click at [728, 498] on icon "Grooming services" at bounding box center [730, 499] width 21 height 21
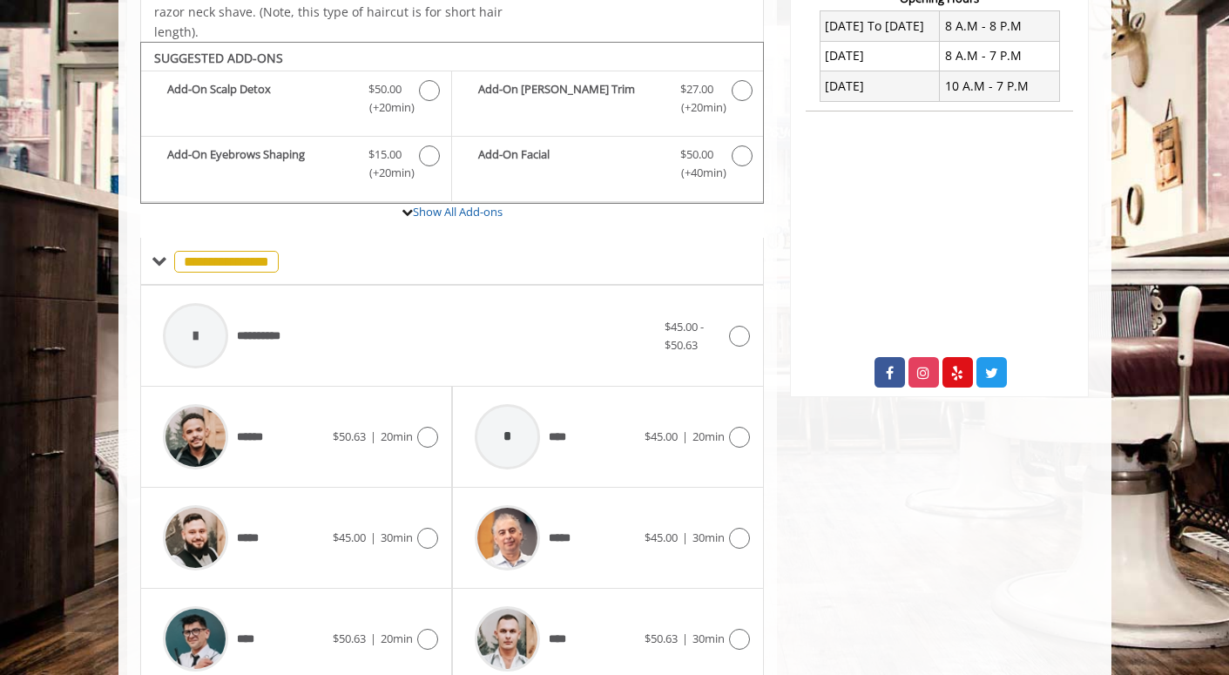
scroll to position [512, 0]
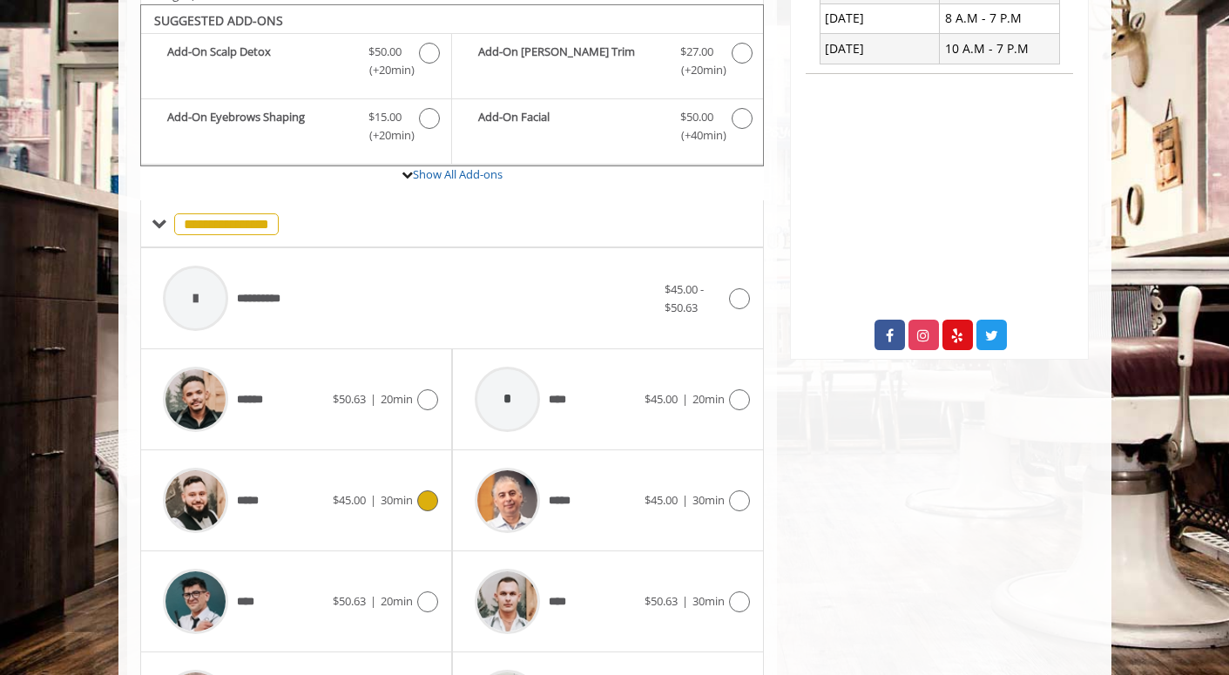
click at [361, 492] on span "$45.00" at bounding box center [349, 500] width 33 height 16
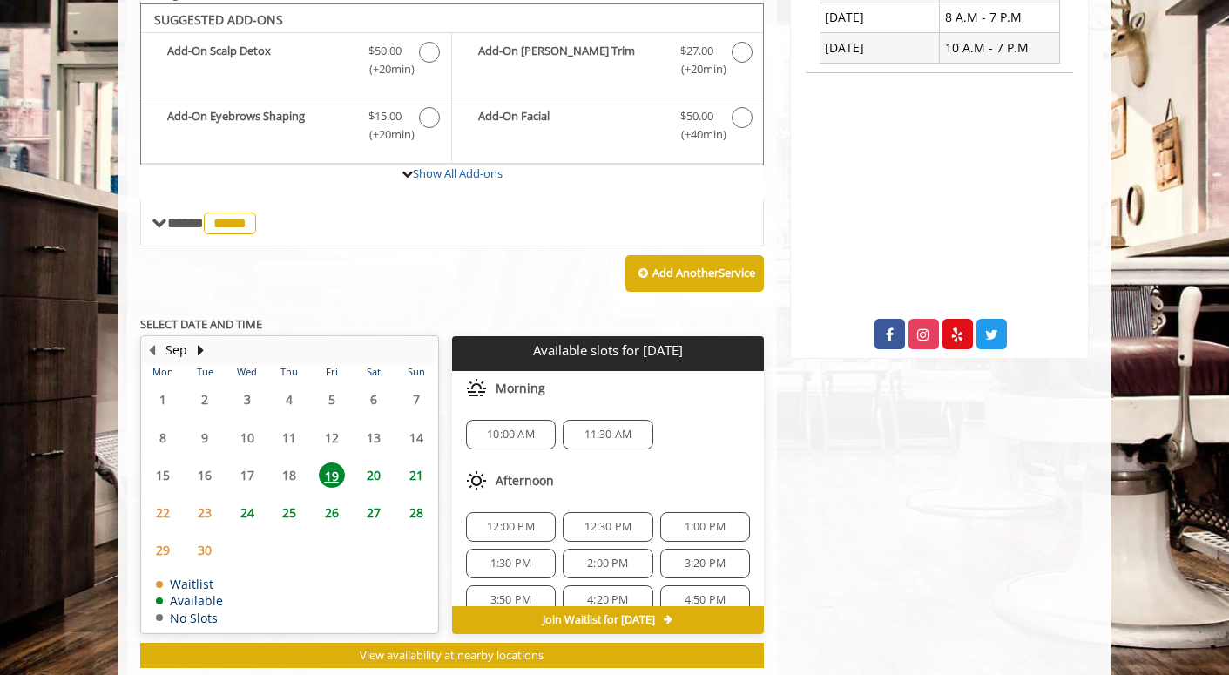
scroll to position [0, 0]
click at [603, 428] on span "11:30 AM" at bounding box center [608, 435] width 48 height 14
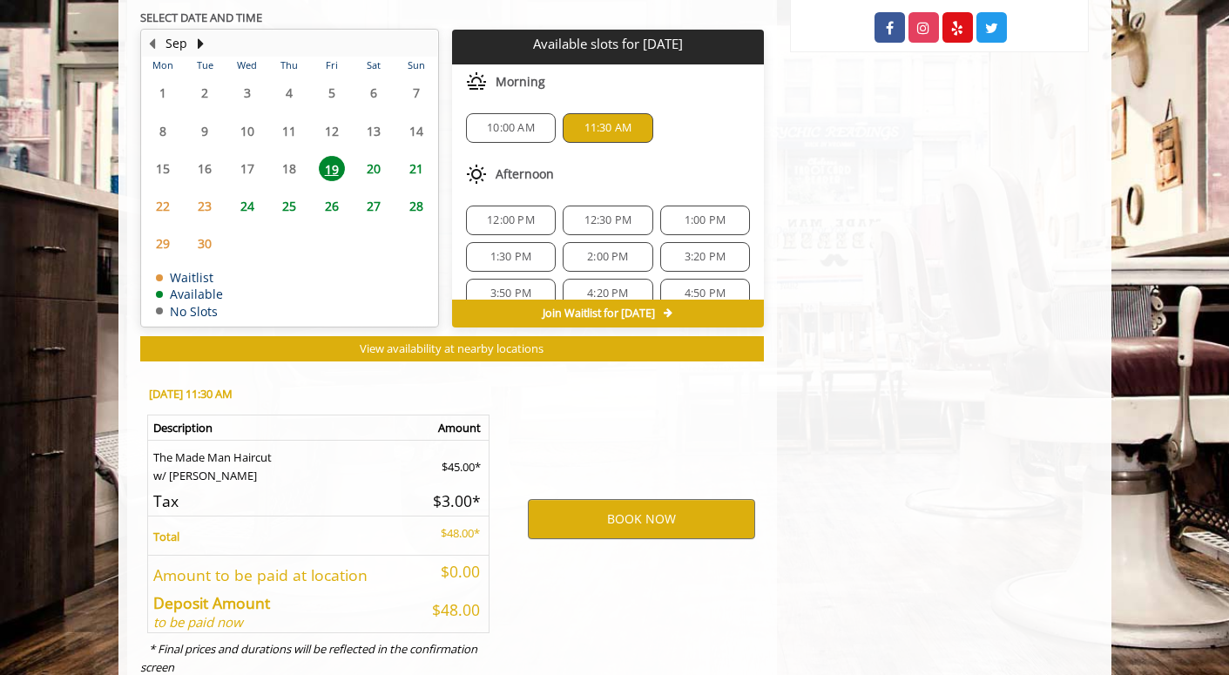
scroll to position [859, 0]
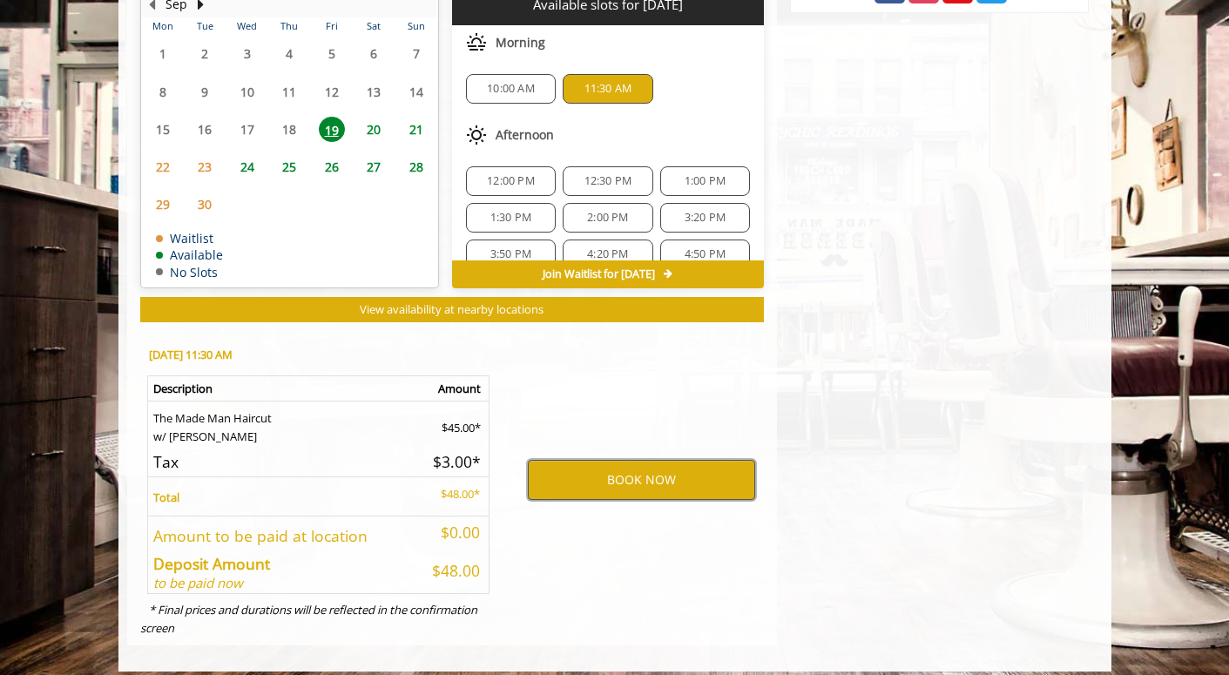
click at [641, 465] on button "BOOK NOW" at bounding box center [641, 480] width 227 height 40
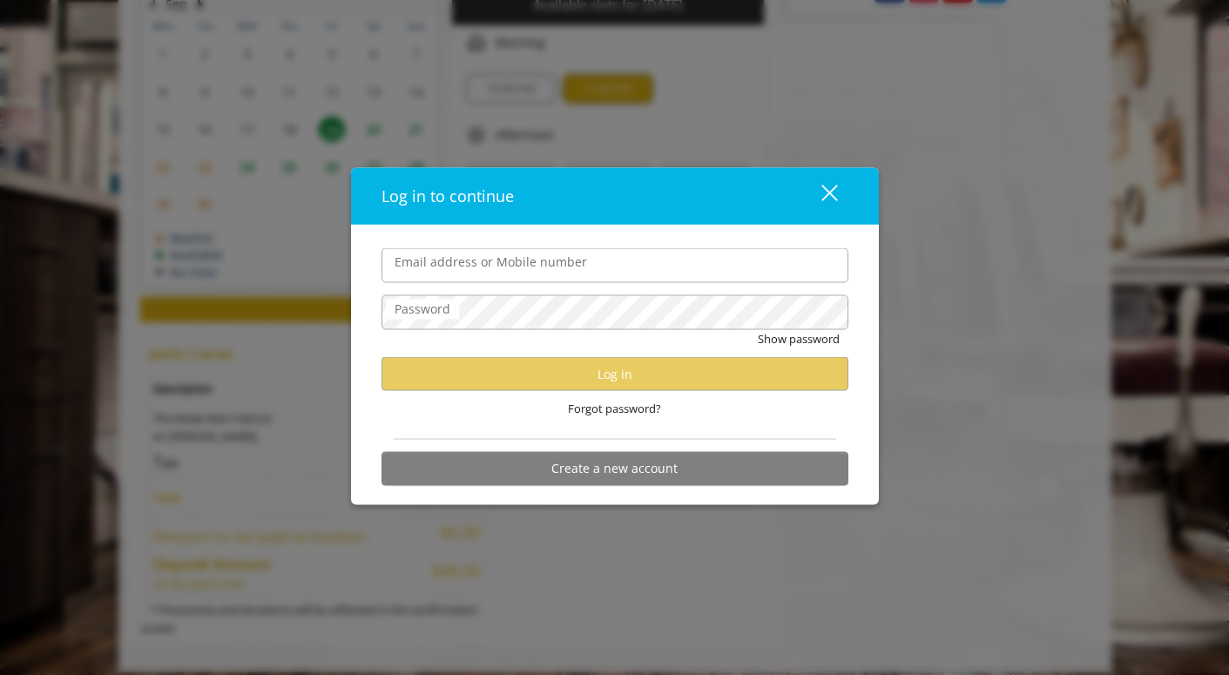
type input "*"
type input "**********"
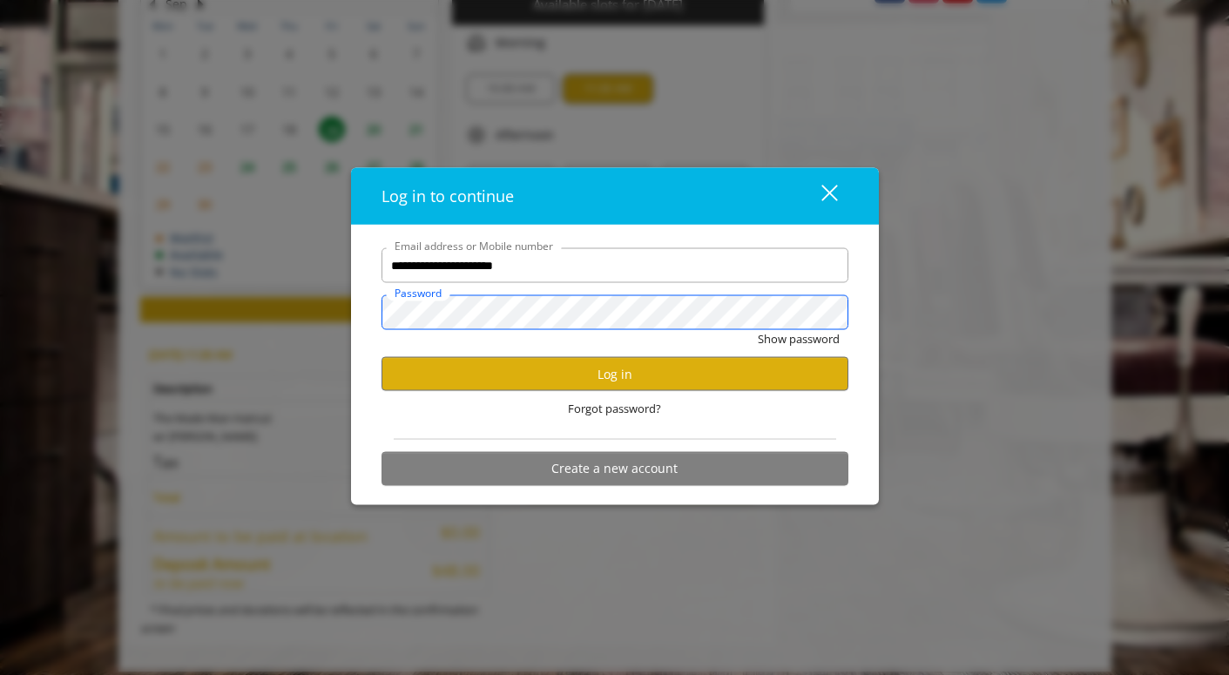
click at [797, 339] on button "Show password" at bounding box center [799, 339] width 82 height 18
click at [635, 374] on button "Log in" at bounding box center [614, 374] width 467 height 34
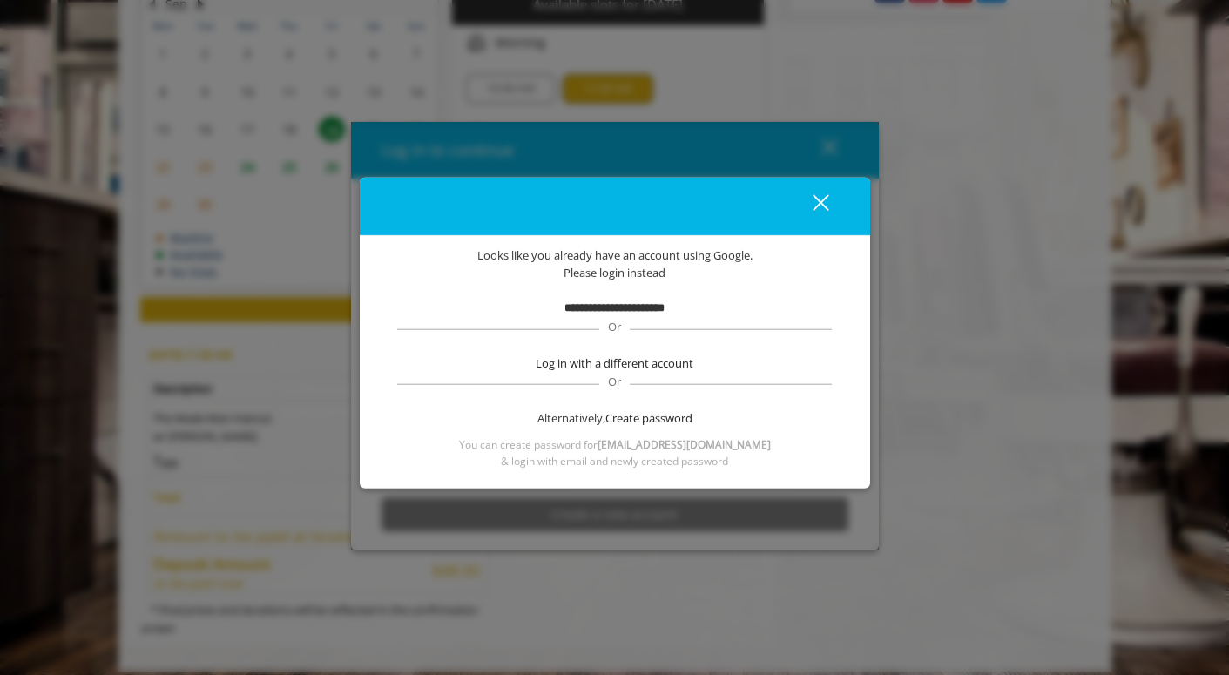
click at [646, 311] on b "**********" at bounding box center [614, 307] width 100 height 11
drag, startPoint x: 562, startPoint y: 309, endPoint x: 674, endPoint y: 314, distance: 112.5
click at [664, 314] on b "**********" at bounding box center [614, 307] width 100 height 11
click at [718, 304] on div "**********" at bounding box center [615, 309] width 458 height 18
click at [650, 415] on span "Create password" at bounding box center [648, 417] width 87 height 18
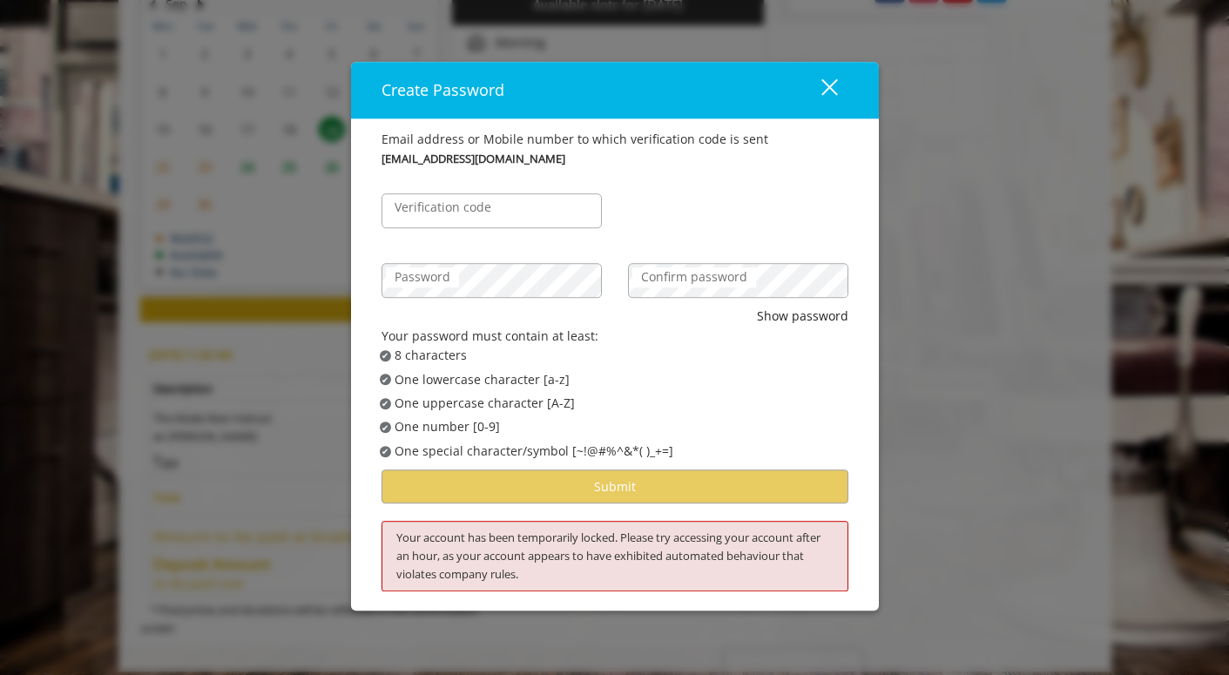
click at [643, 344] on div "Your password must contain at least:" at bounding box center [614, 336] width 467 height 19
click at [825, 97] on div "close" at bounding box center [818, 91] width 35 height 26
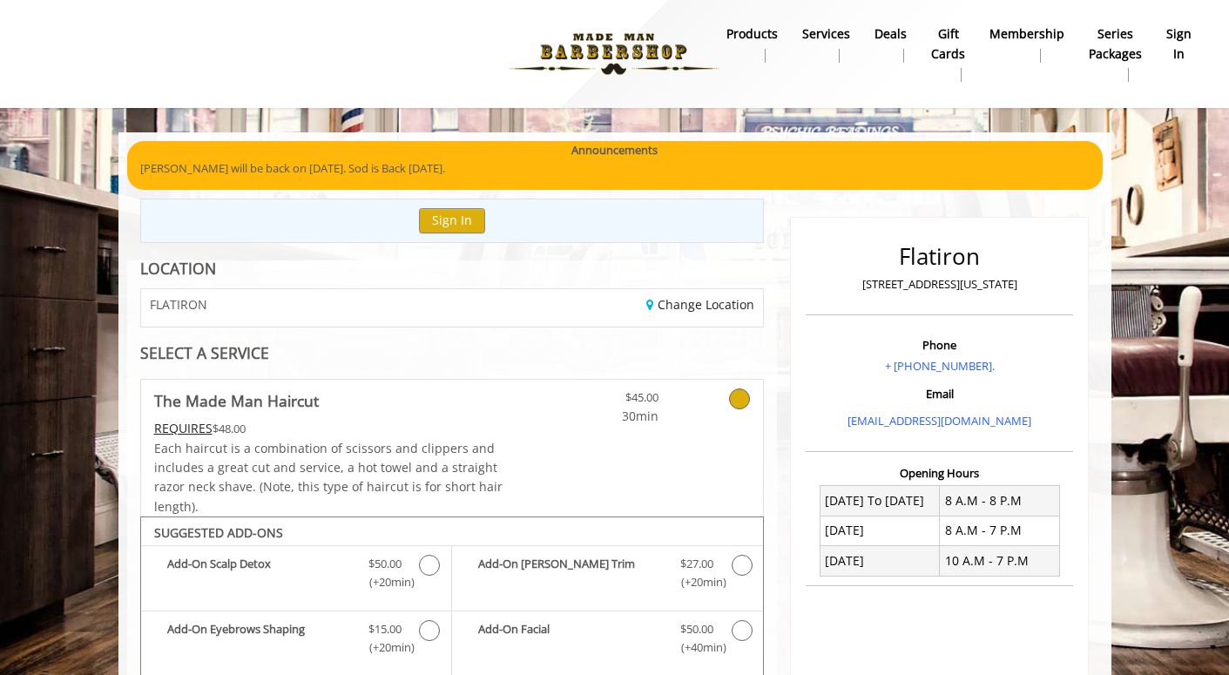
scroll to position [0, 0]
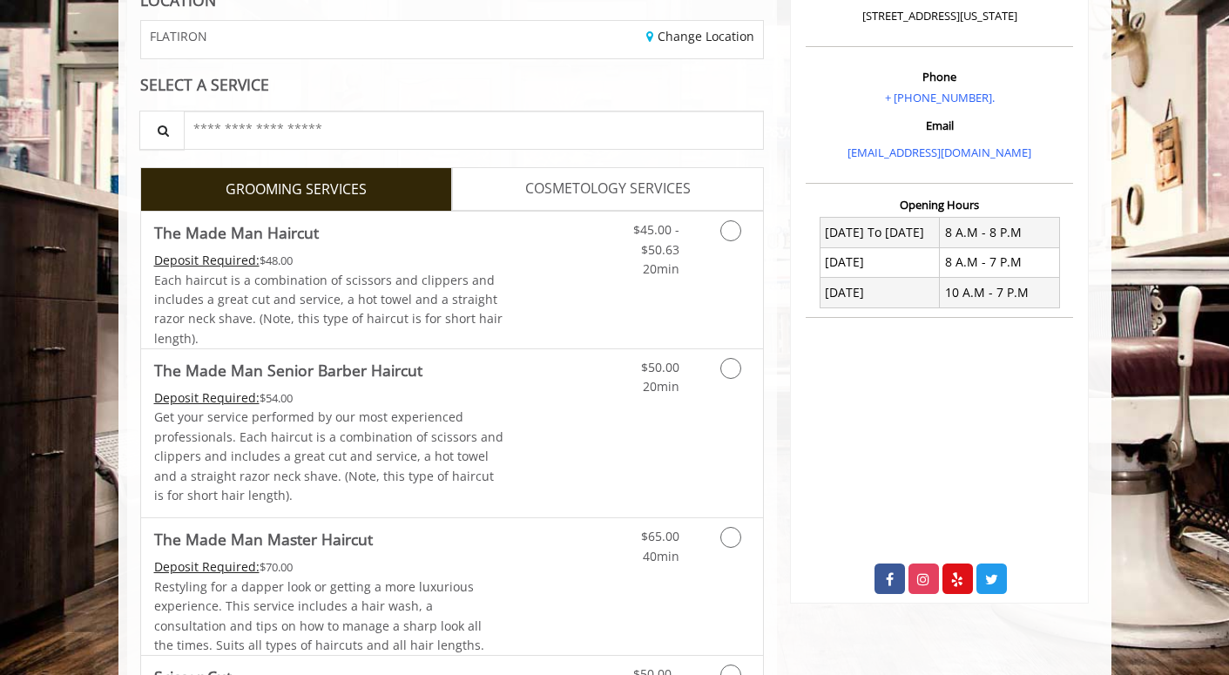
scroll to position [319, 0]
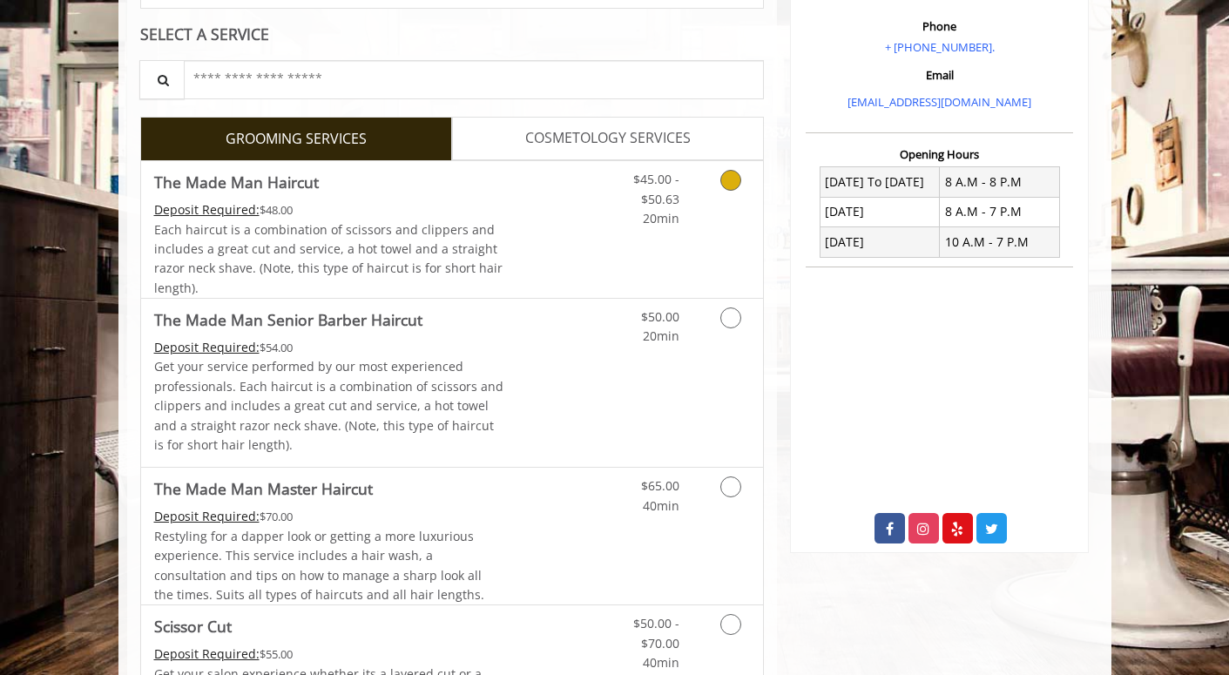
click at [731, 185] on icon "Grooming services" at bounding box center [730, 180] width 21 height 21
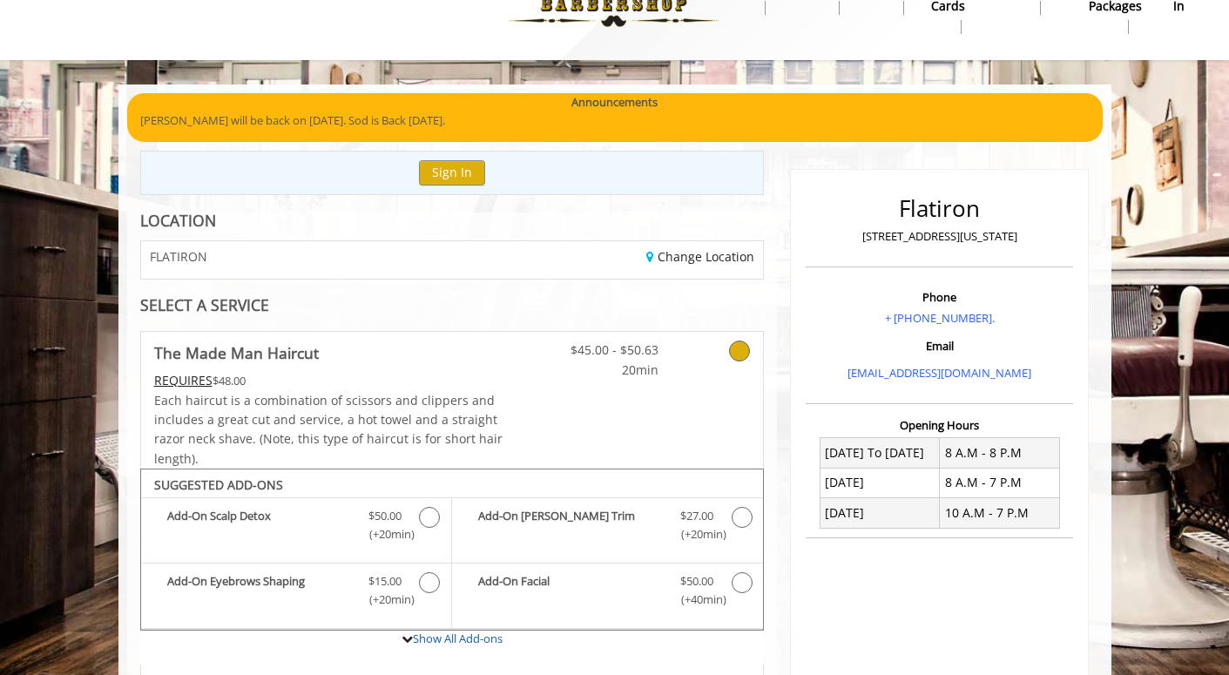
scroll to position [512, 0]
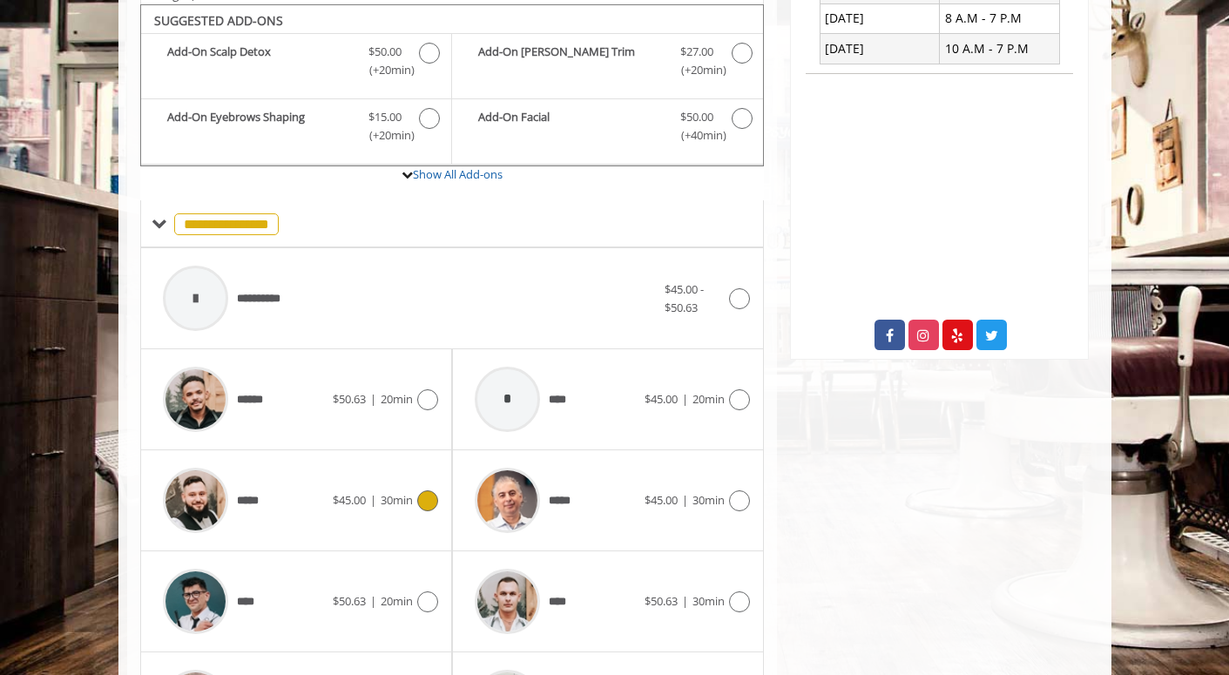
click at [300, 487] on div "*****" at bounding box center [243, 500] width 179 height 83
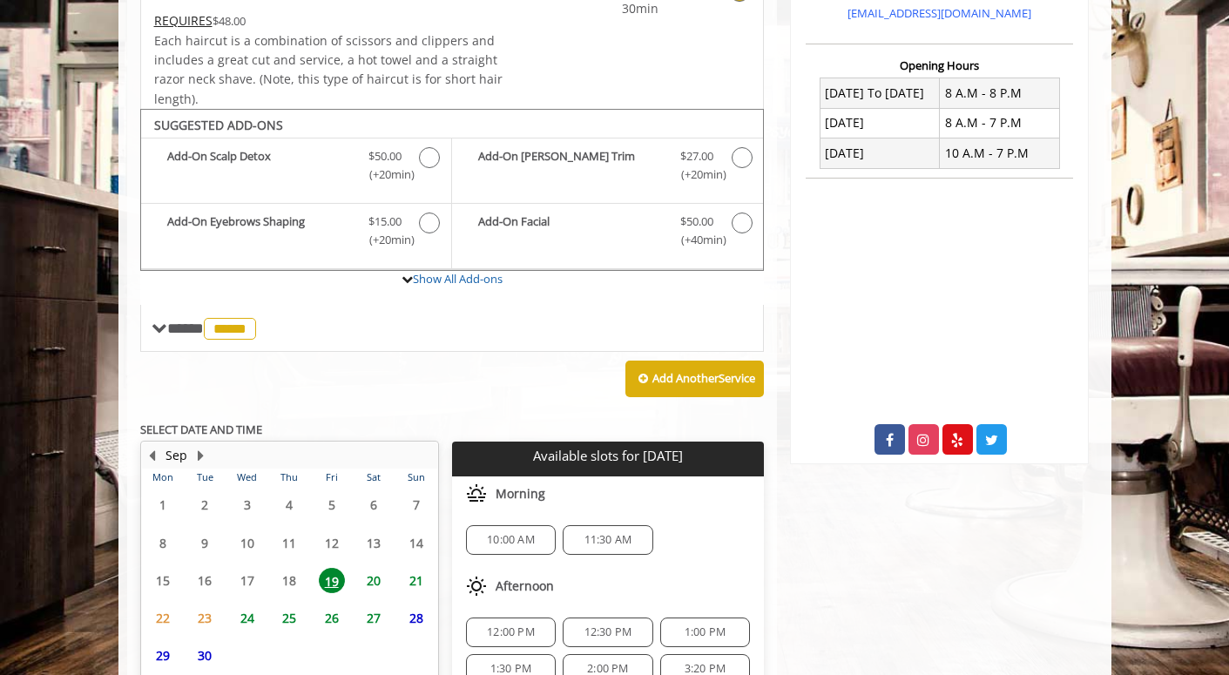
scroll to position [513, 0]
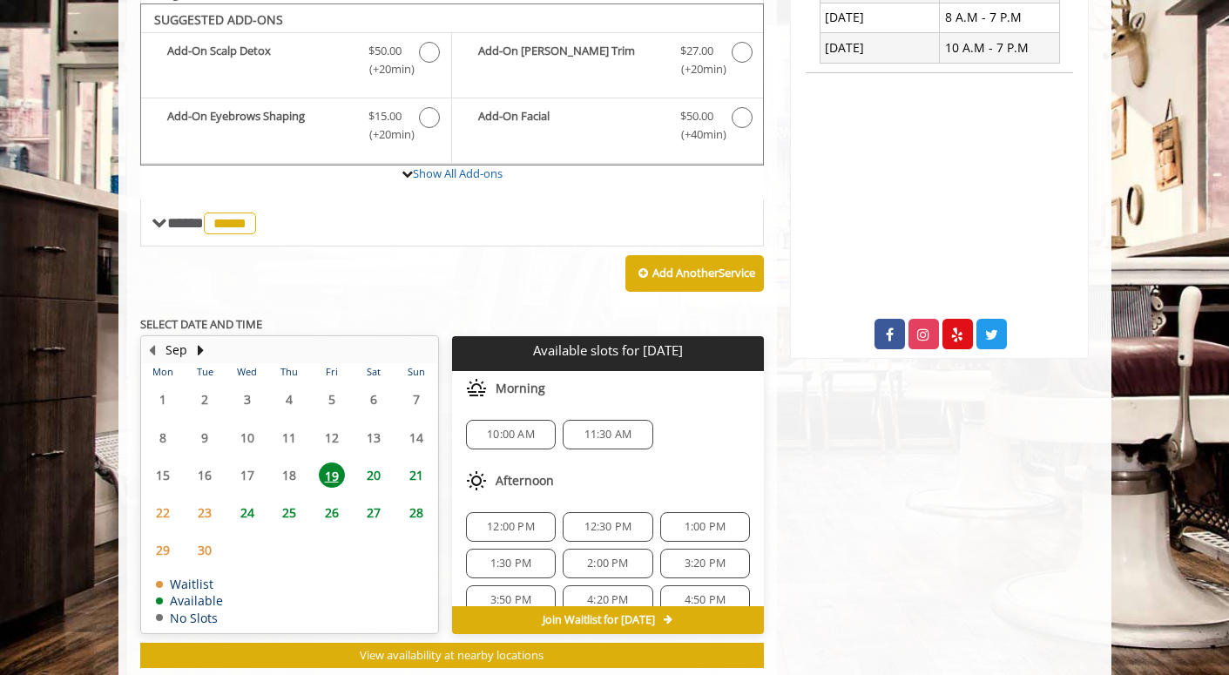
click at [612, 429] on span "11:30 AM" at bounding box center [608, 435] width 48 height 14
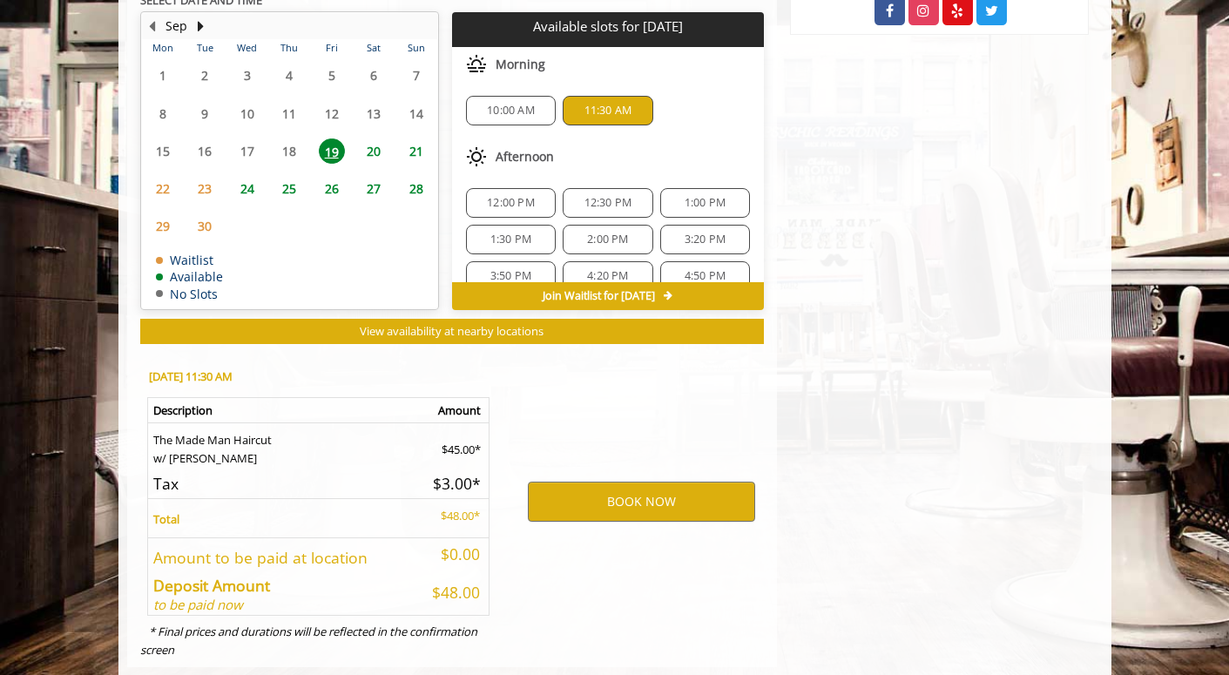
scroll to position [859, 0]
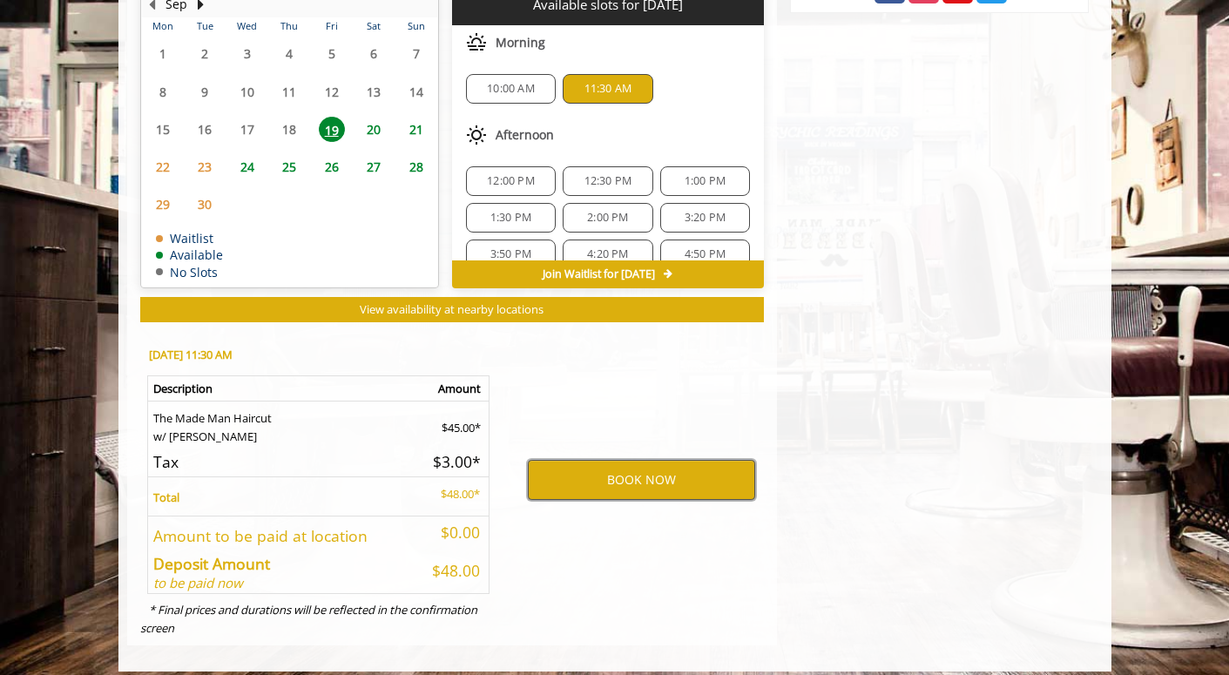
click at [638, 466] on button "BOOK NOW" at bounding box center [641, 480] width 227 height 40
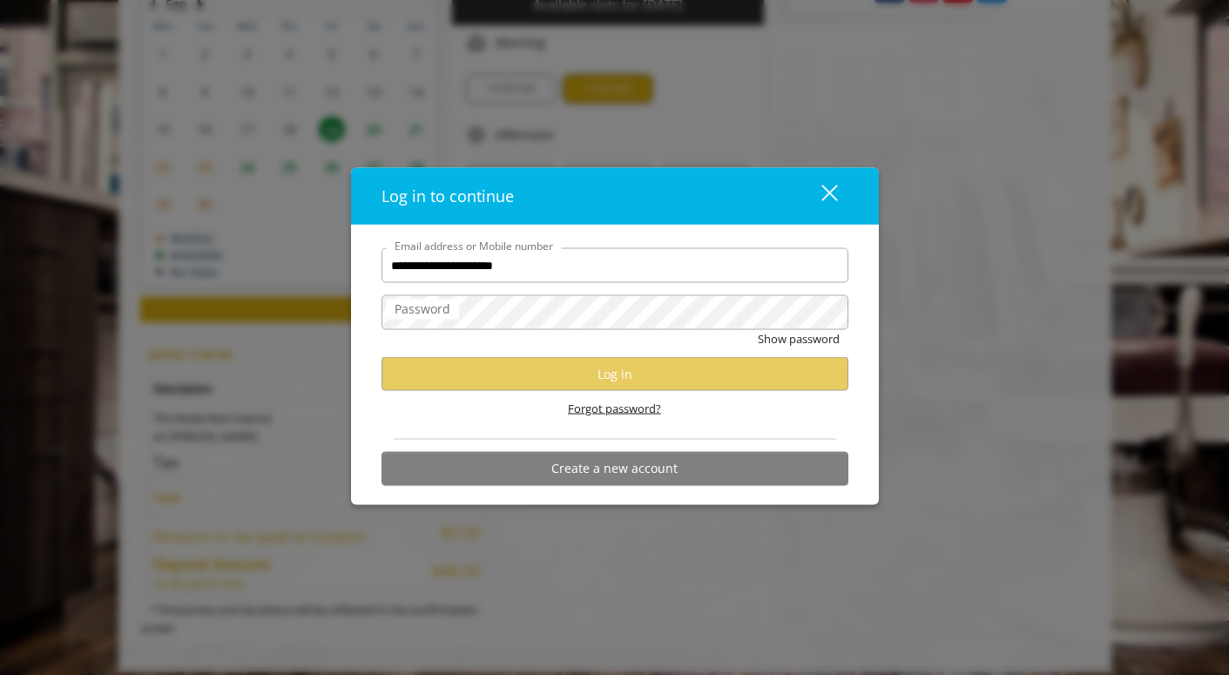
type input "**********"
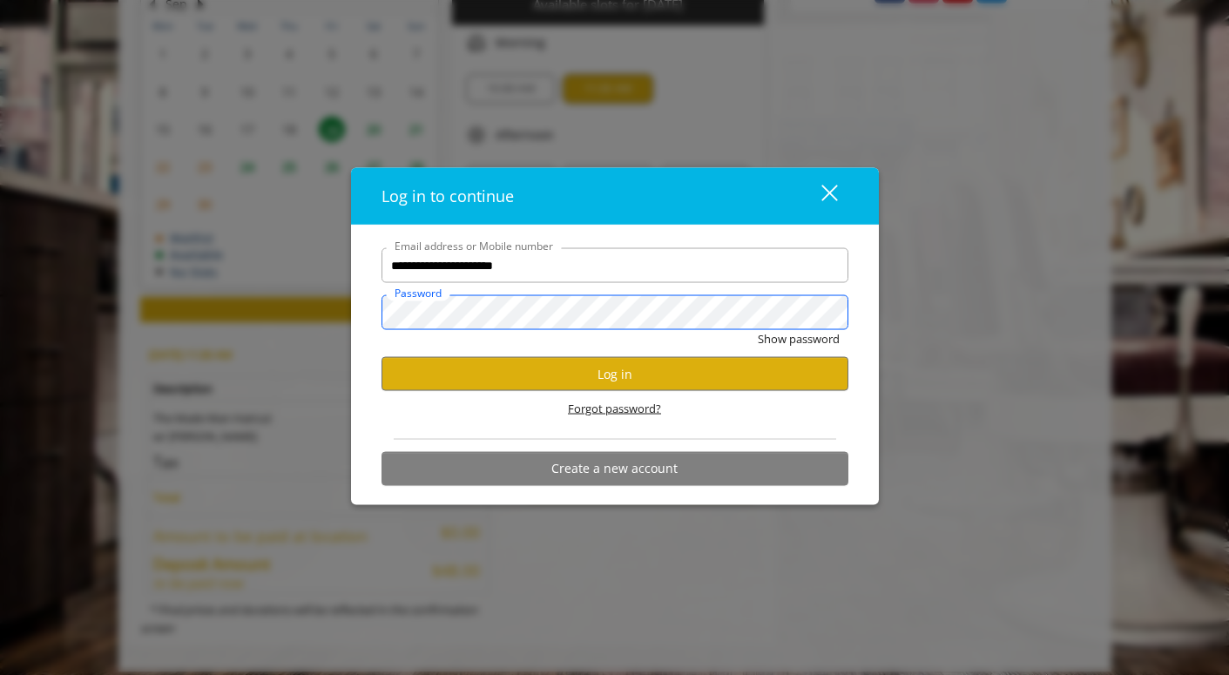
click at [797, 339] on button "Show password" at bounding box center [799, 339] width 82 height 18
click at [686, 376] on button "Log in" at bounding box center [614, 374] width 467 height 34
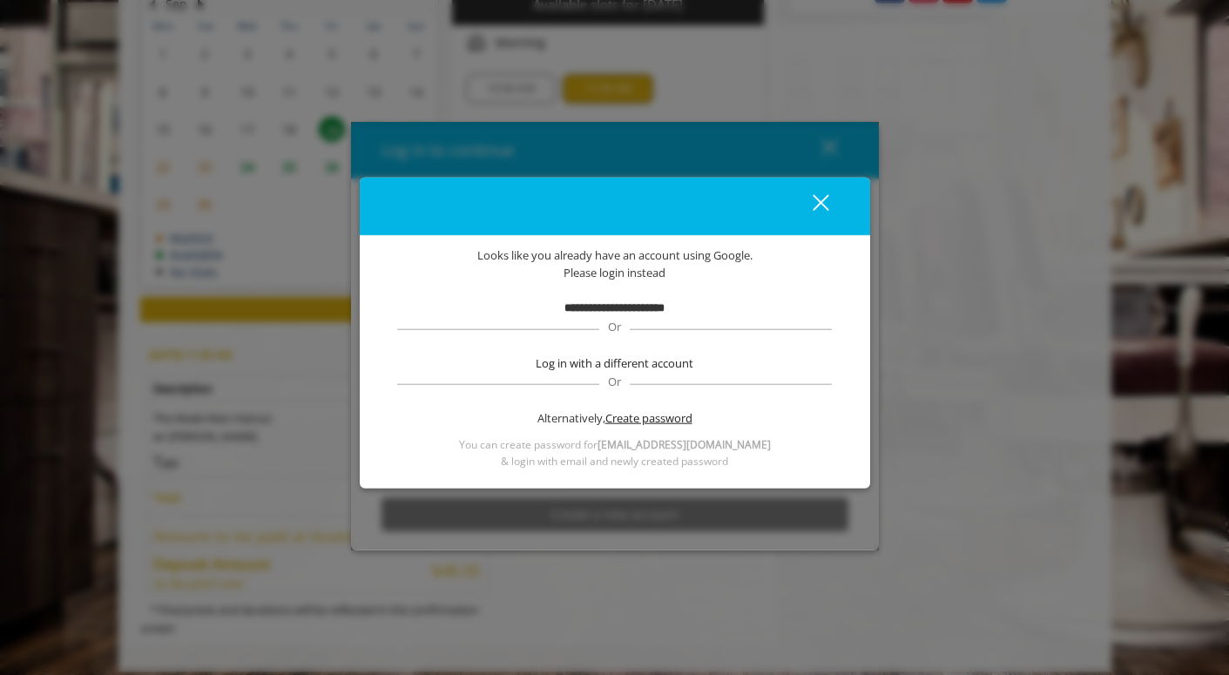
click at [653, 422] on span "Create password" at bounding box center [648, 417] width 87 height 18
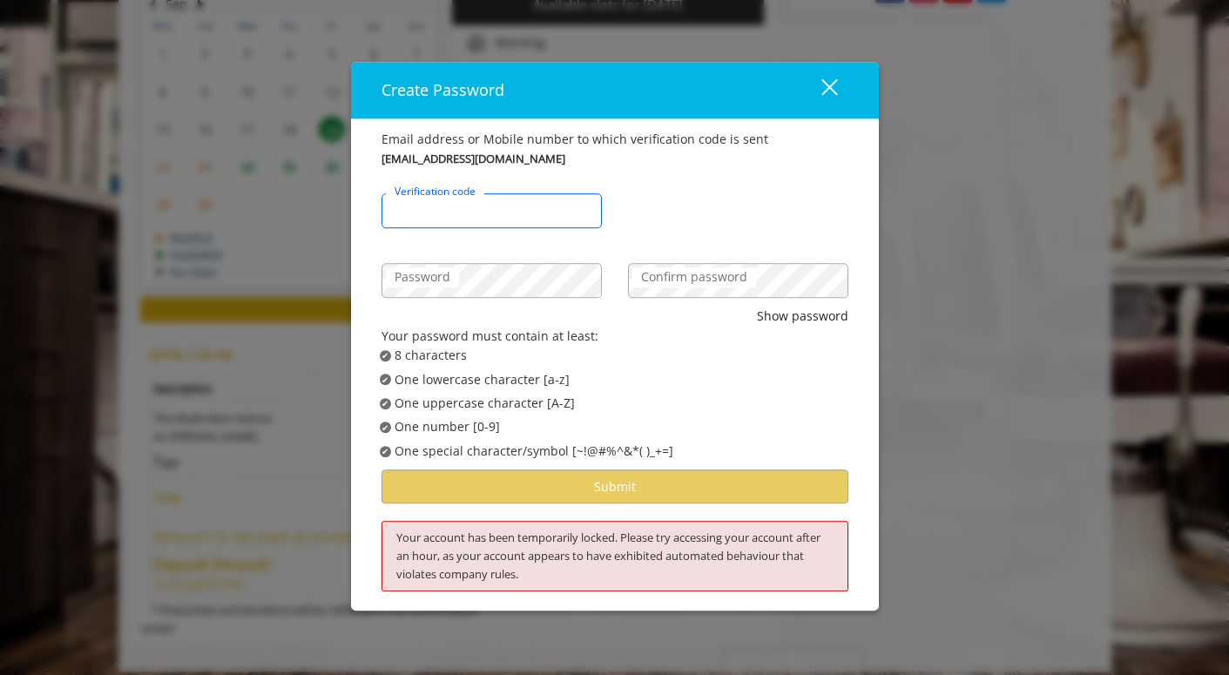
click at [520, 217] on input "Verification code" at bounding box center [491, 211] width 220 height 35
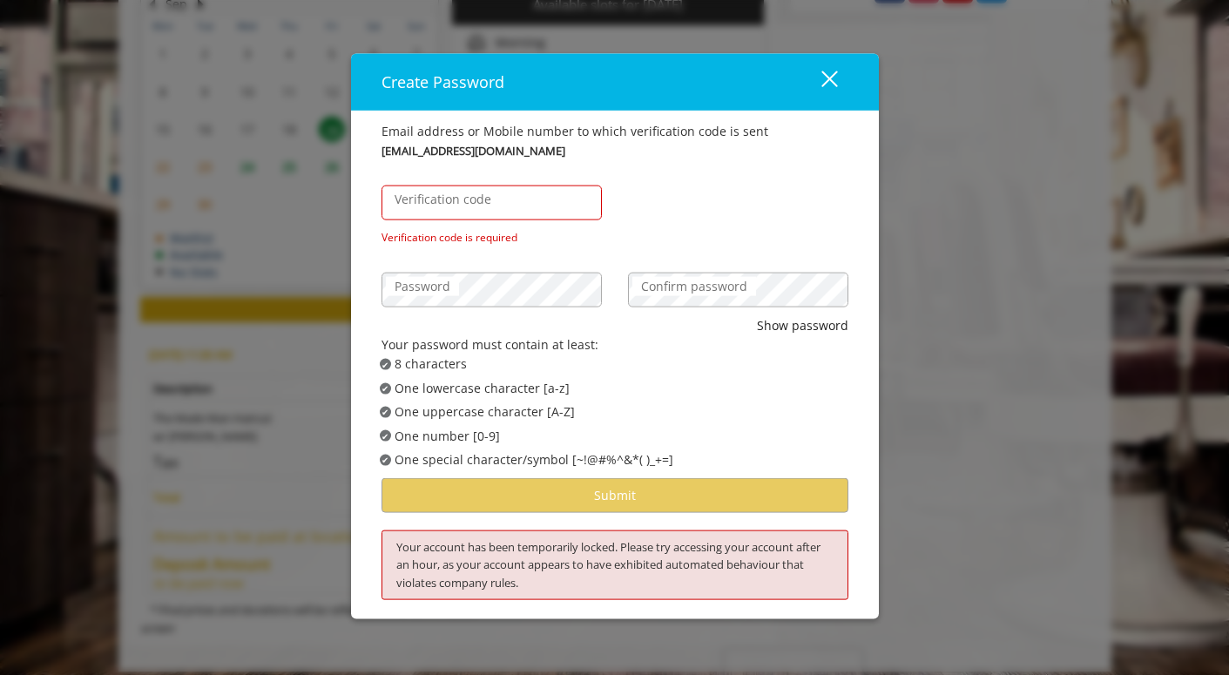
click at [838, 78] on button "close" at bounding box center [818, 82] width 59 height 36
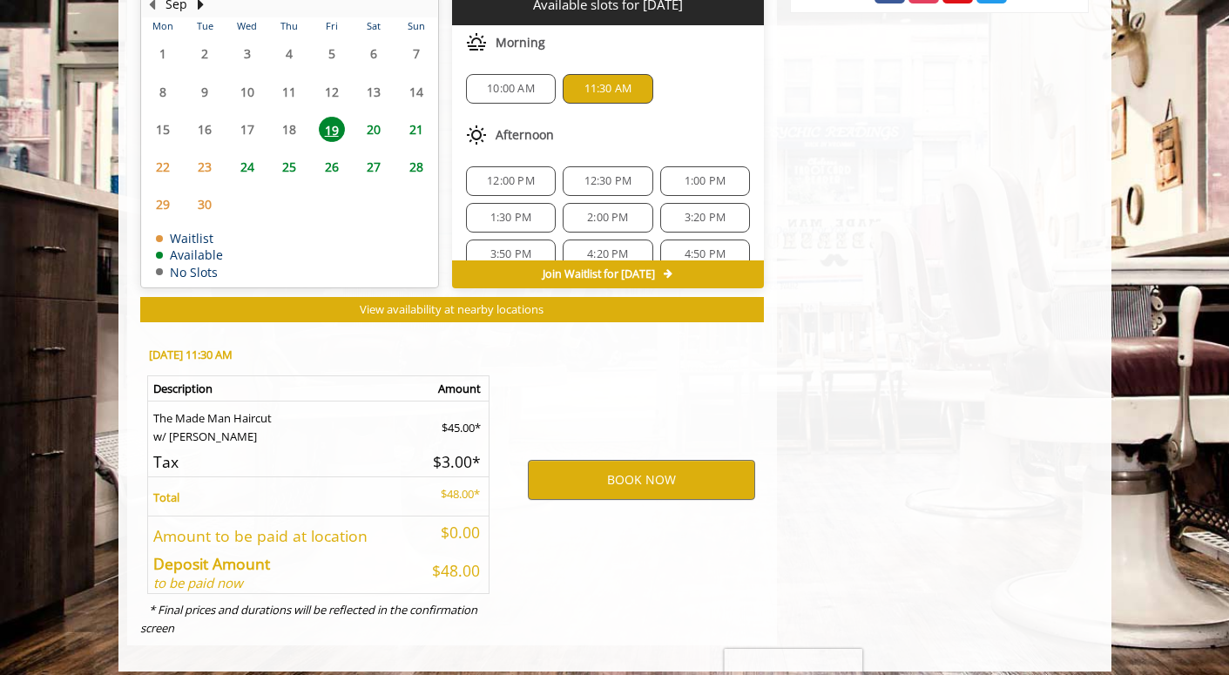
click at [766, 348] on div "BOOK NOW" at bounding box center [641, 479] width 271 height 297
click at [771, 331] on div "BOOK NOW" at bounding box center [641, 479] width 271 height 297
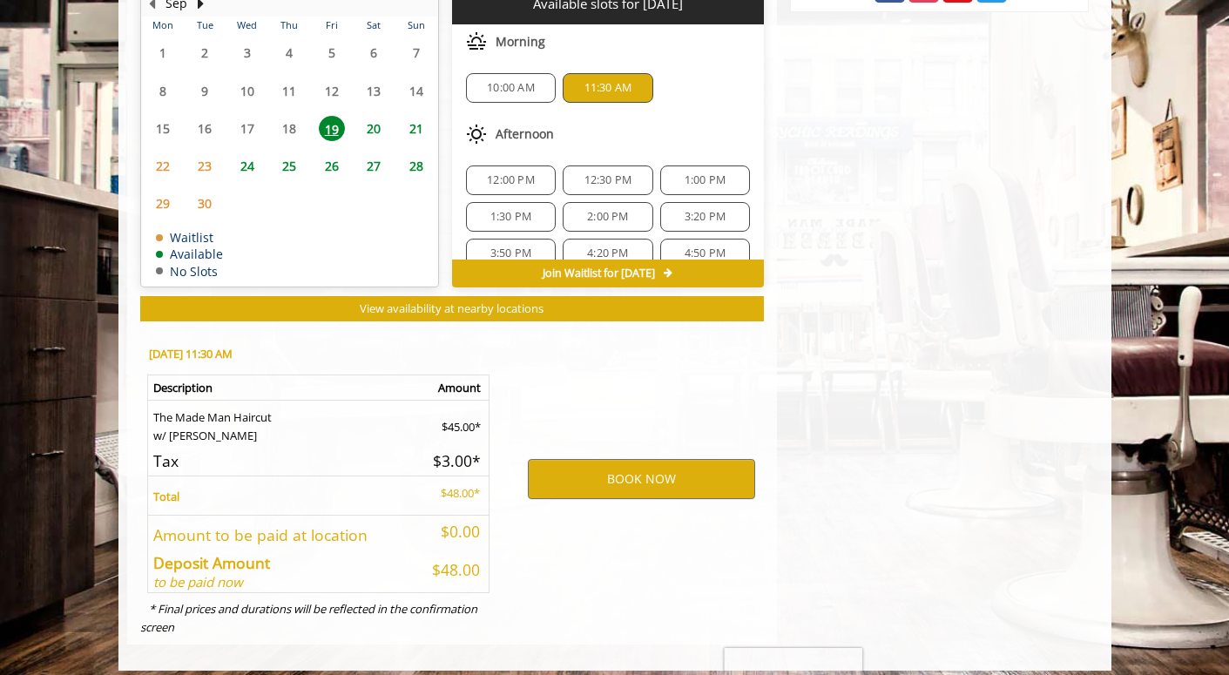
scroll to position [859, 0]
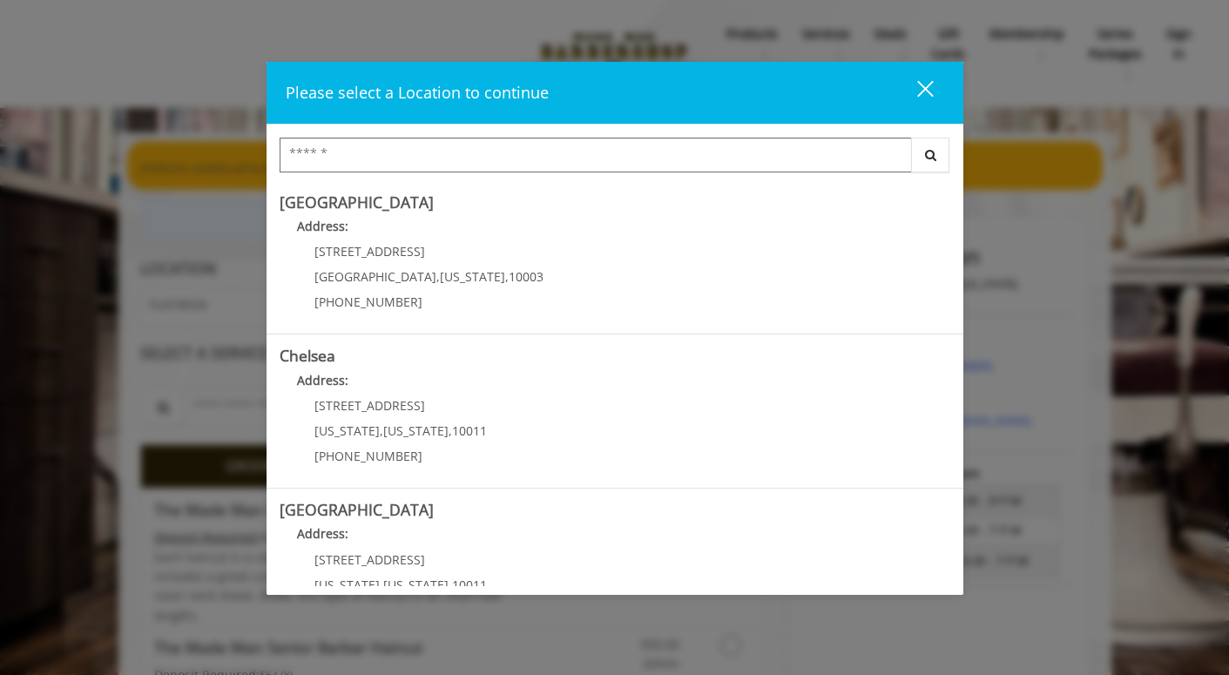
scroll to position [-1, 0]
click at [922, 91] on div "close dialog" at bounding box center [924, 89] width 17 height 17
